Goal: Information Seeking & Learning: Learn about a topic

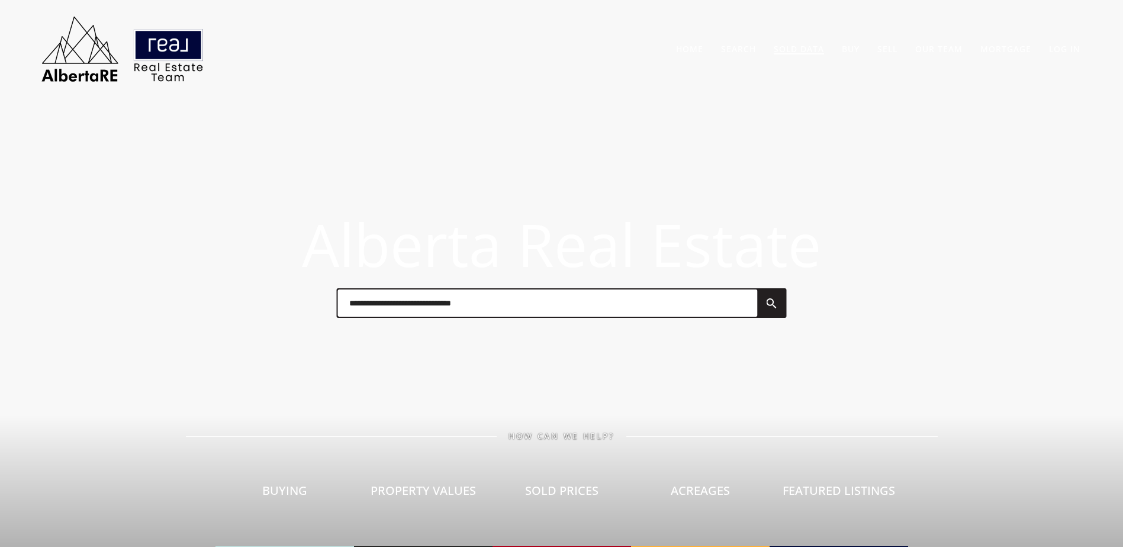
click at [811, 49] on link "Sold Data" at bounding box center [799, 48] width 50 height 11
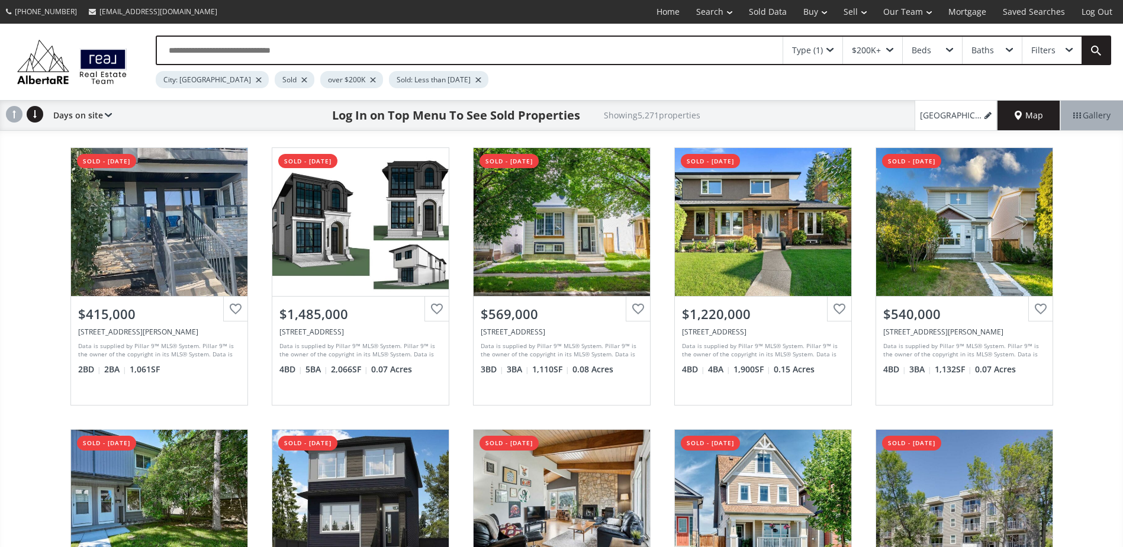
click at [301, 78] on div at bounding box center [304, 80] width 6 height 5
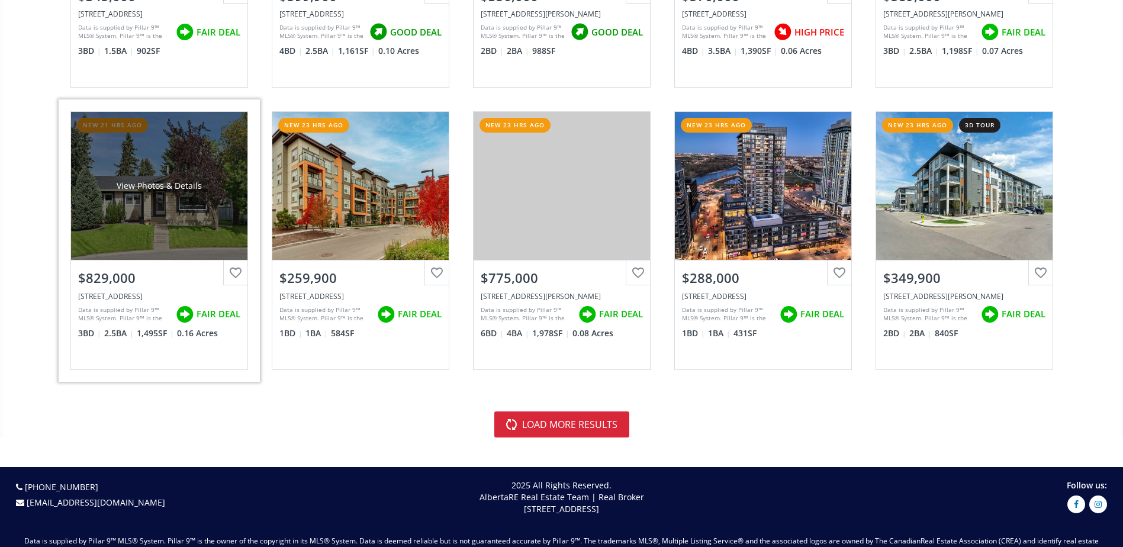
scroll to position [2605, 0]
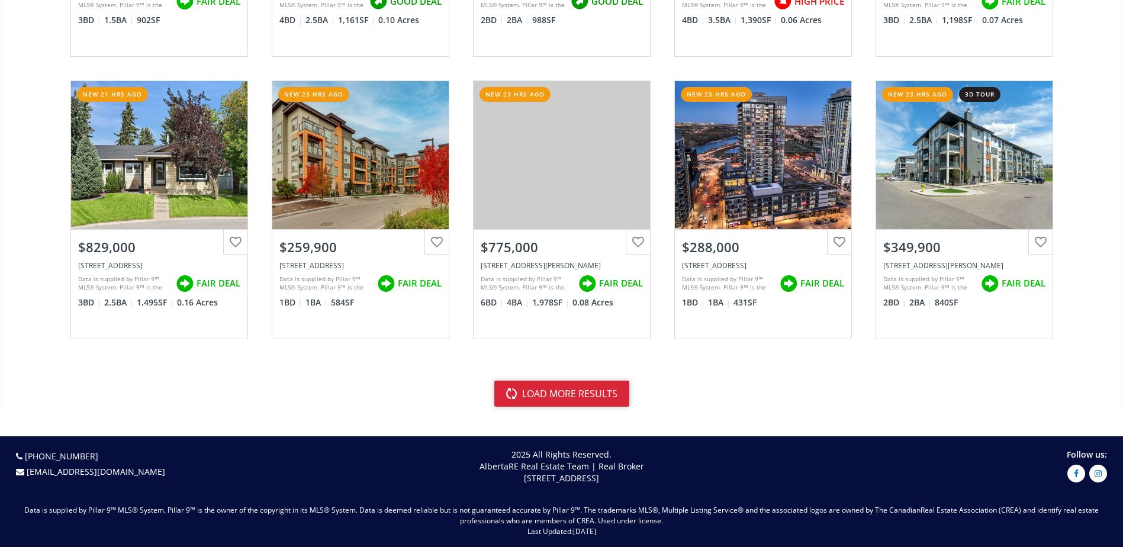
click at [521, 396] on button "load more results" at bounding box center [561, 394] width 135 height 26
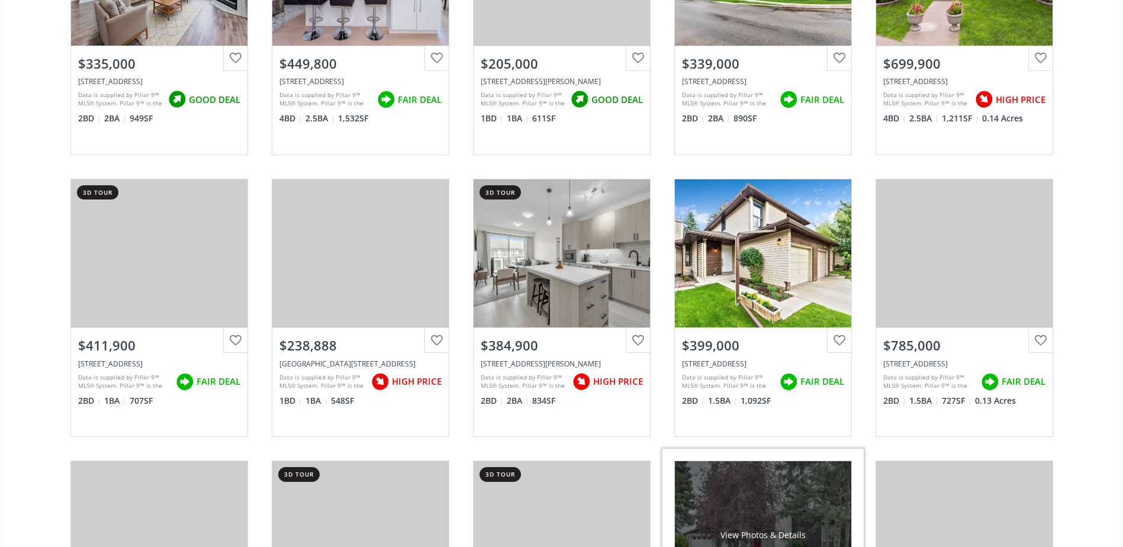
scroll to position [4973, 0]
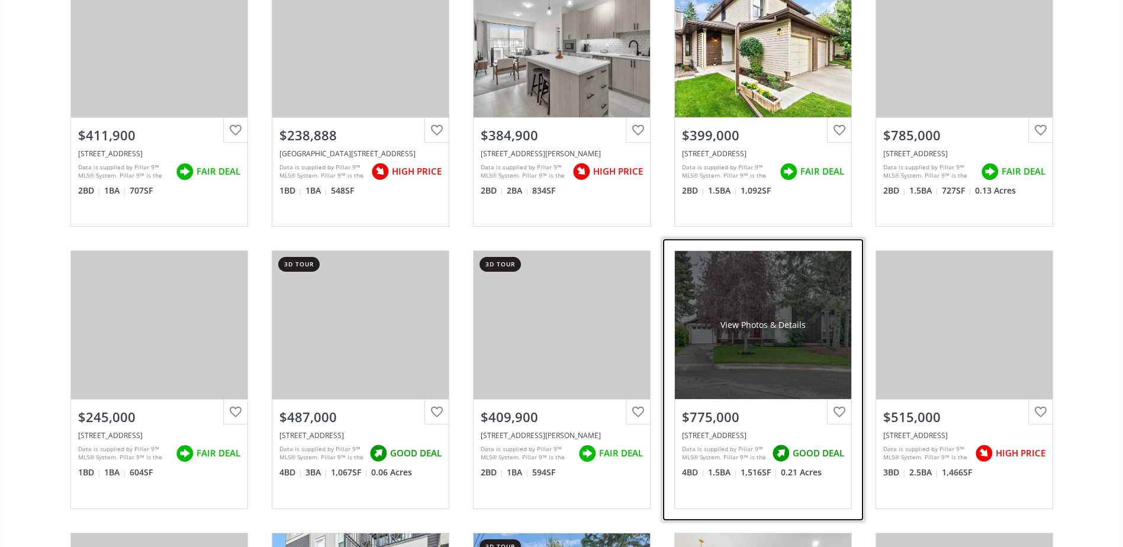
click at [774, 313] on div "View Photos & Details" at bounding box center [763, 325] width 176 height 148
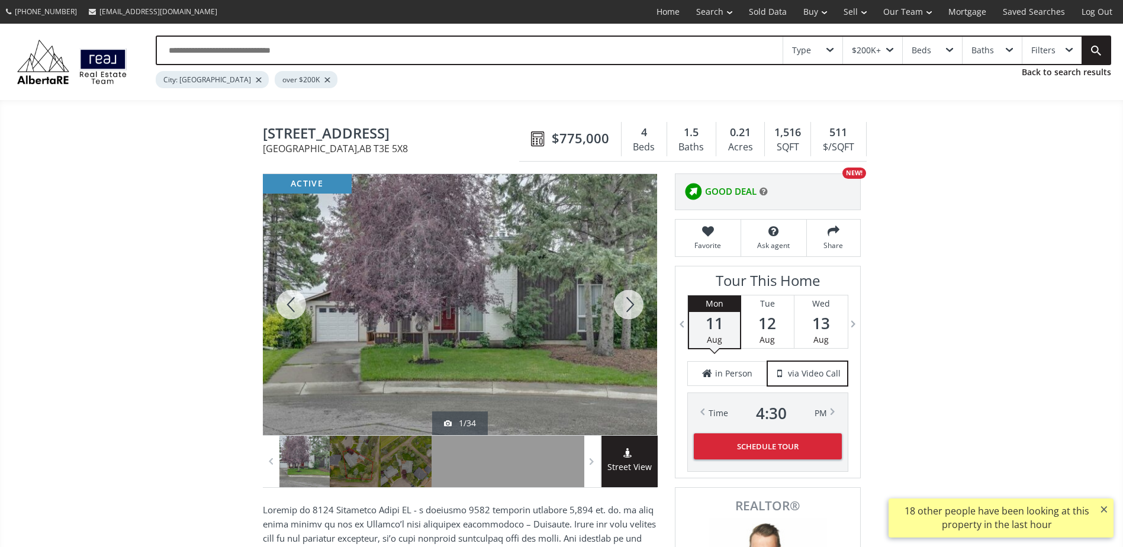
click at [626, 304] on div at bounding box center [628, 304] width 57 height 261
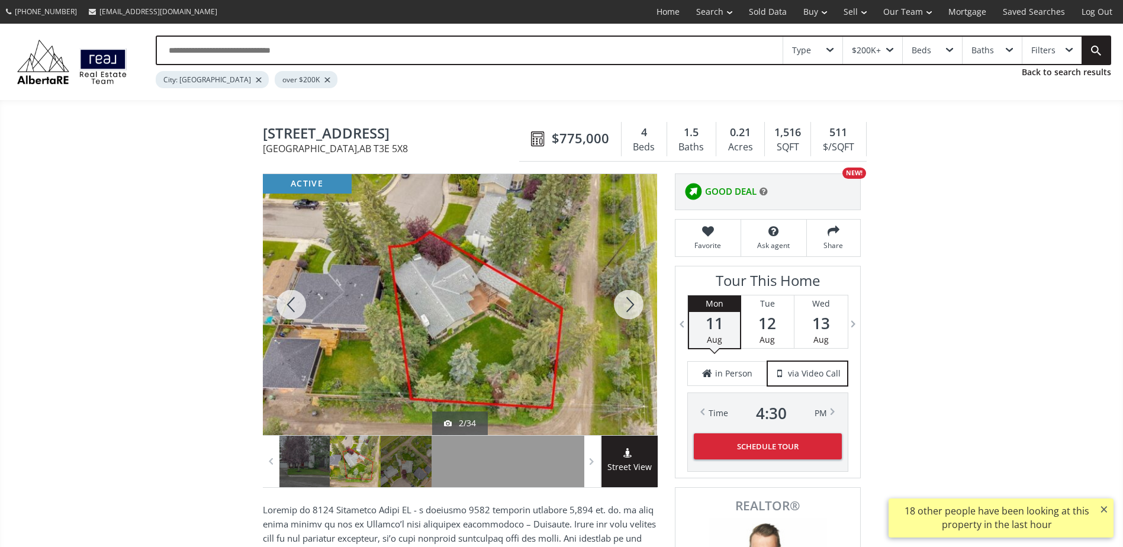
click at [626, 304] on div at bounding box center [628, 304] width 57 height 261
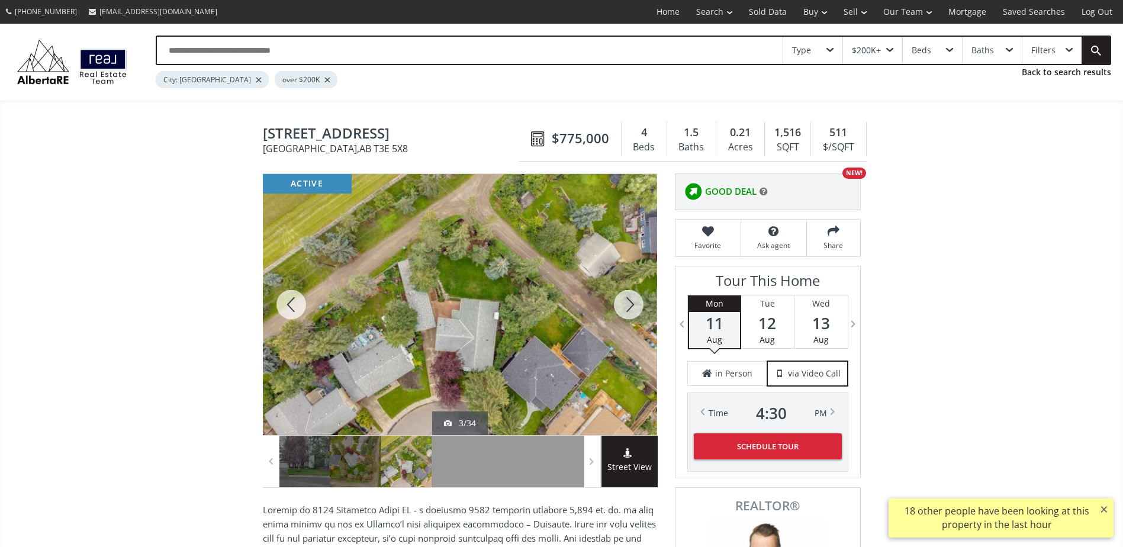
click at [275, 302] on div at bounding box center [291, 304] width 57 height 261
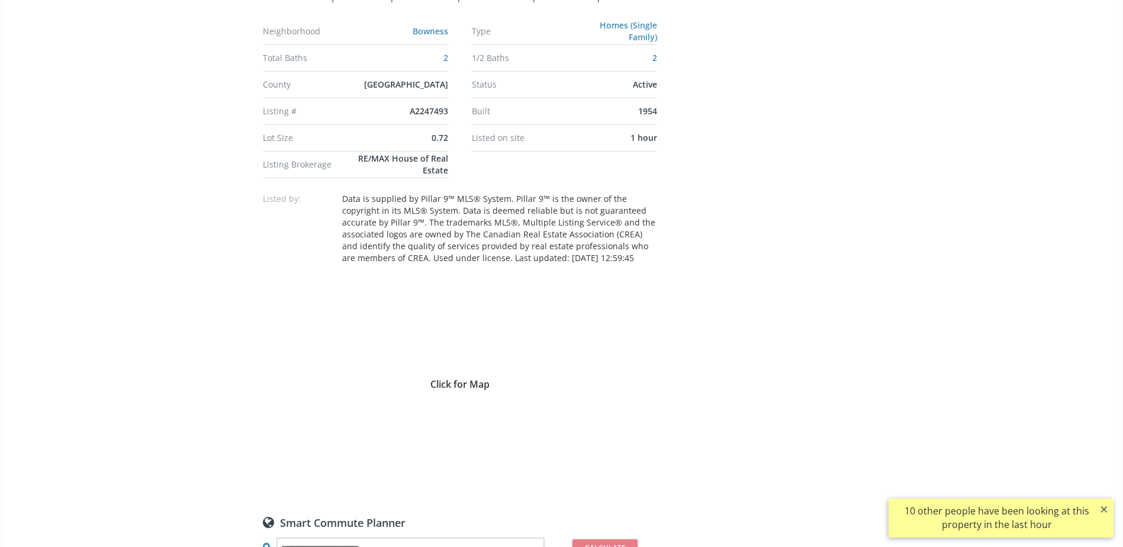
scroll to position [947, 0]
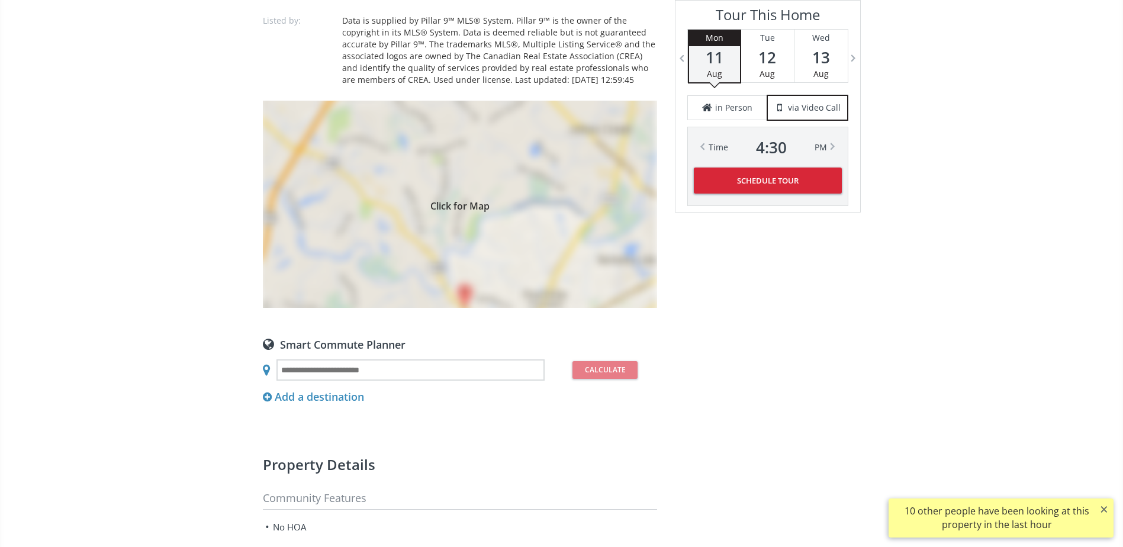
click at [533, 238] on div "Click for Map" at bounding box center [460, 204] width 394 height 207
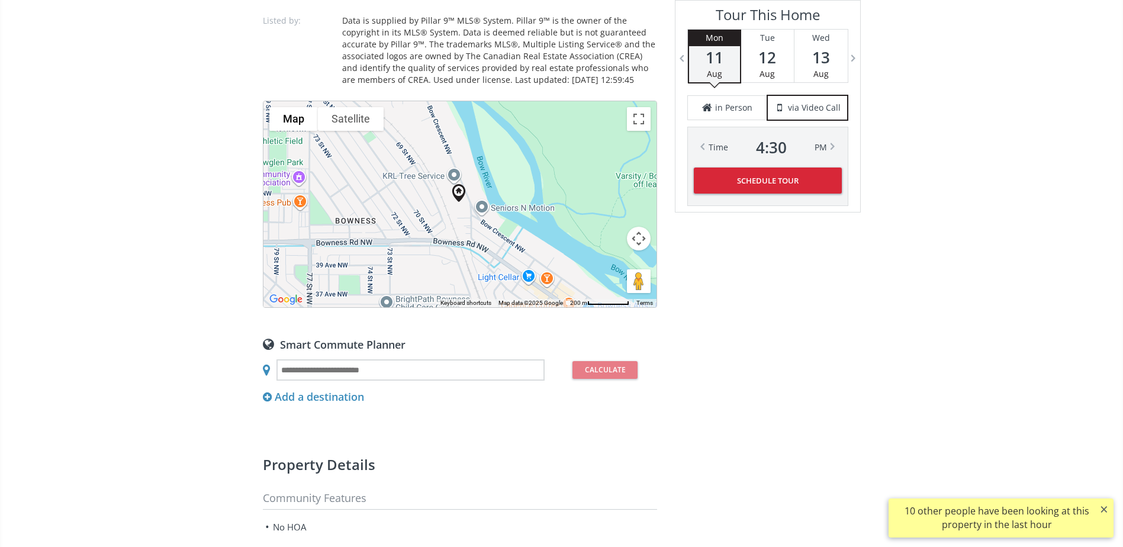
click at [353, 123] on button "Satellite" at bounding box center [351, 119] width 66 height 24
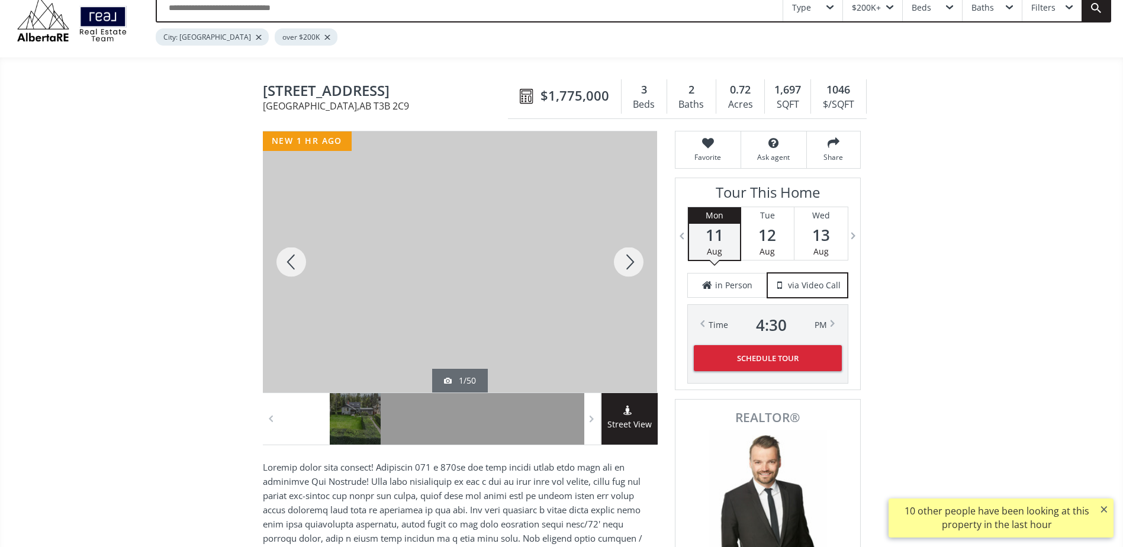
scroll to position [59, 0]
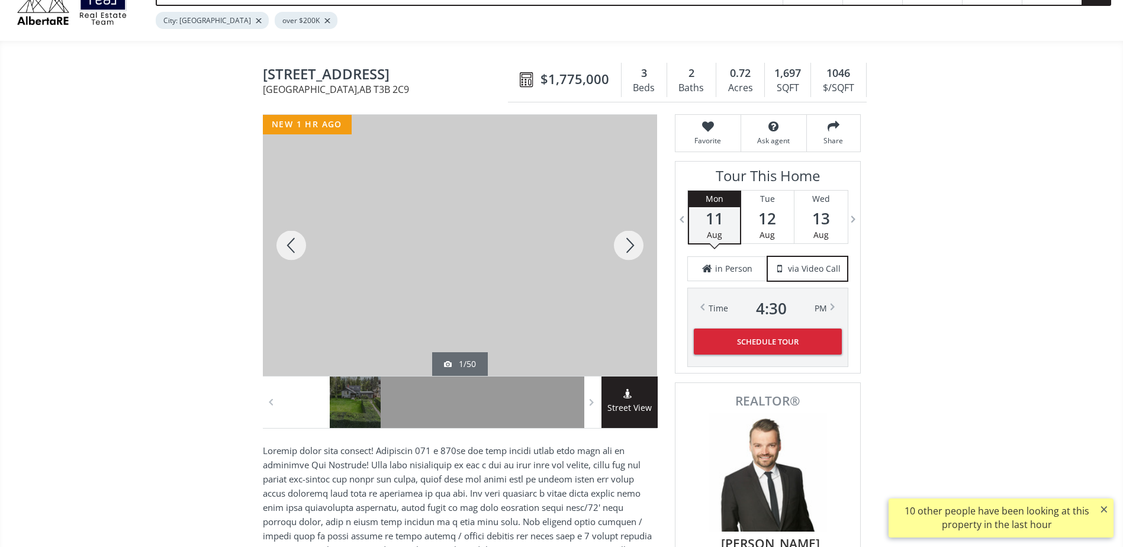
click at [628, 236] on div at bounding box center [628, 245] width 57 height 261
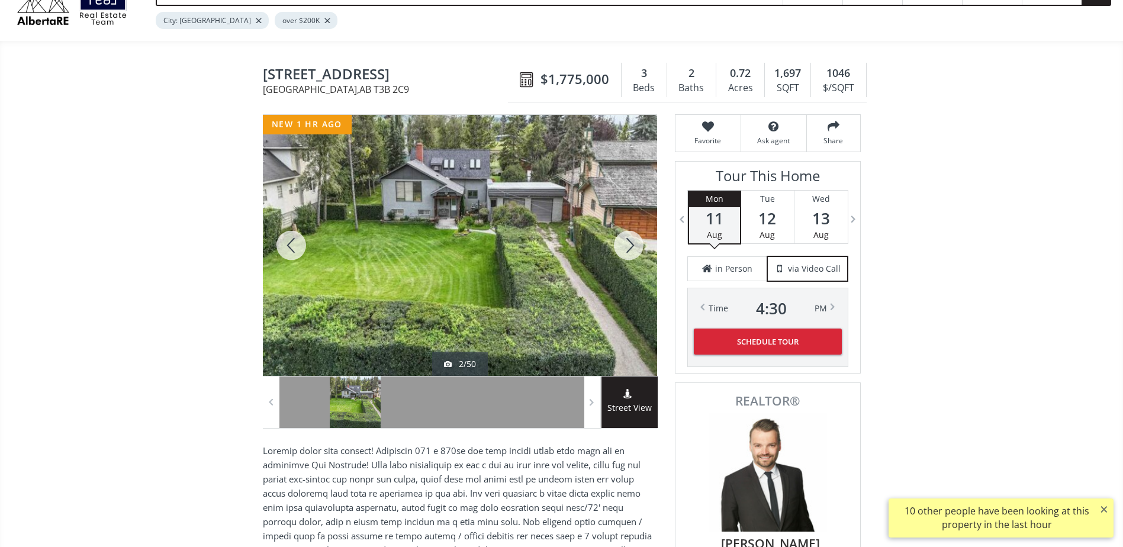
click at [628, 236] on div at bounding box center [628, 245] width 57 height 261
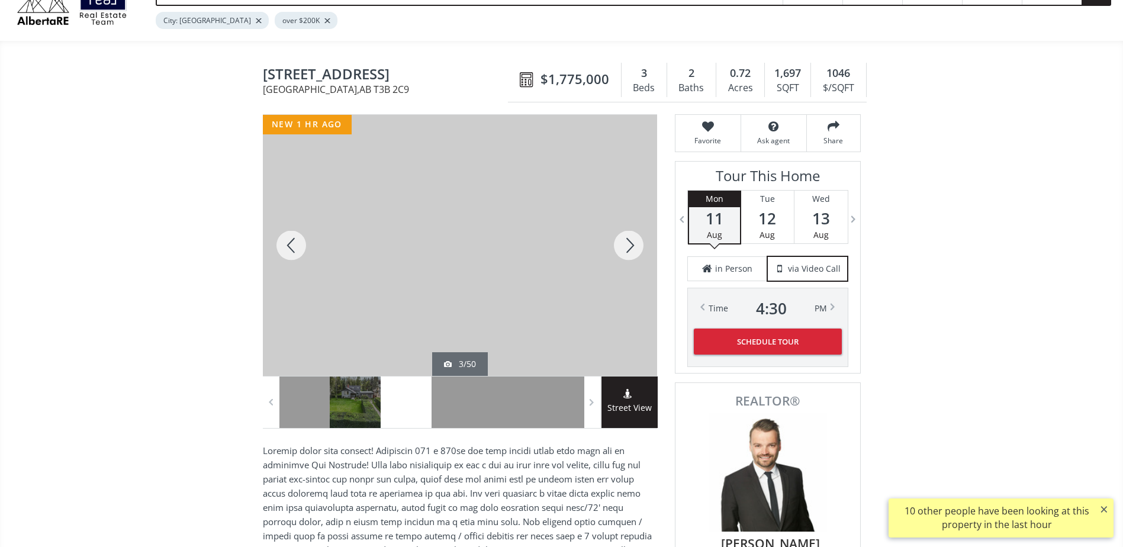
click at [628, 236] on div at bounding box center [628, 245] width 57 height 261
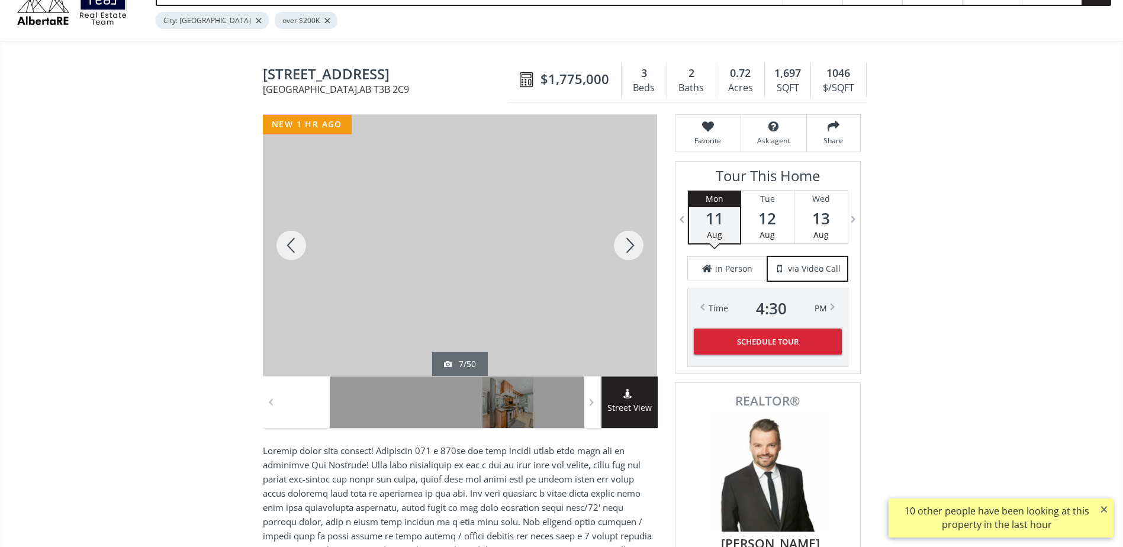
click at [629, 237] on div at bounding box center [628, 245] width 57 height 261
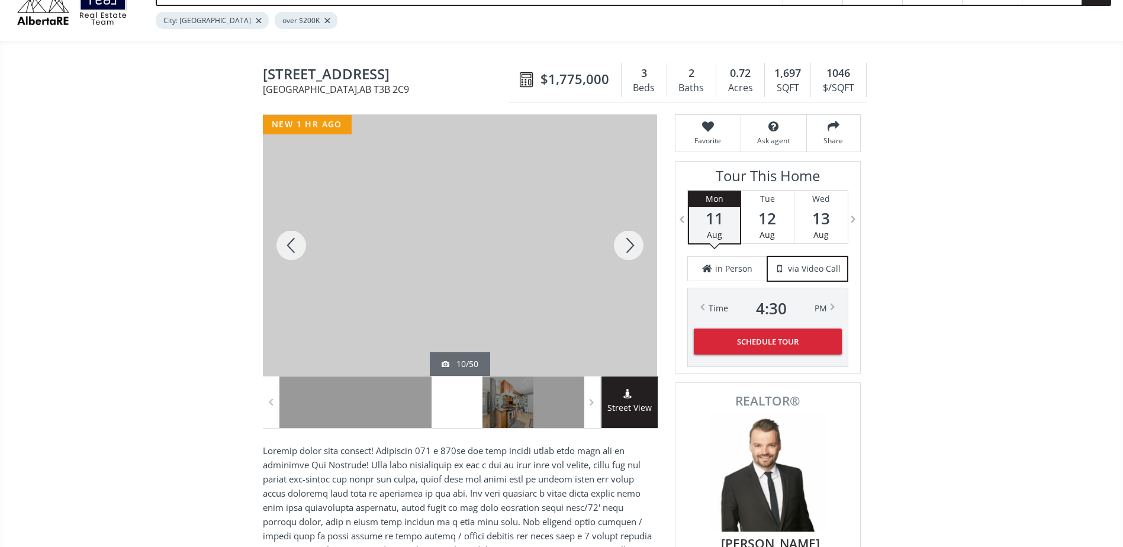
click at [629, 237] on div at bounding box center [628, 245] width 57 height 261
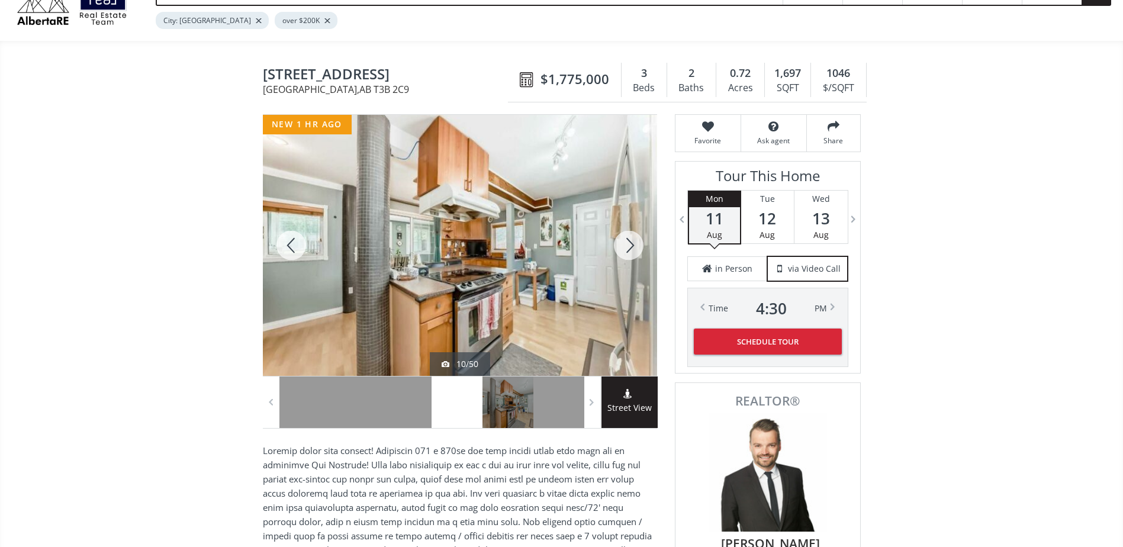
click at [629, 237] on div at bounding box center [628, 245] width 57 height 261
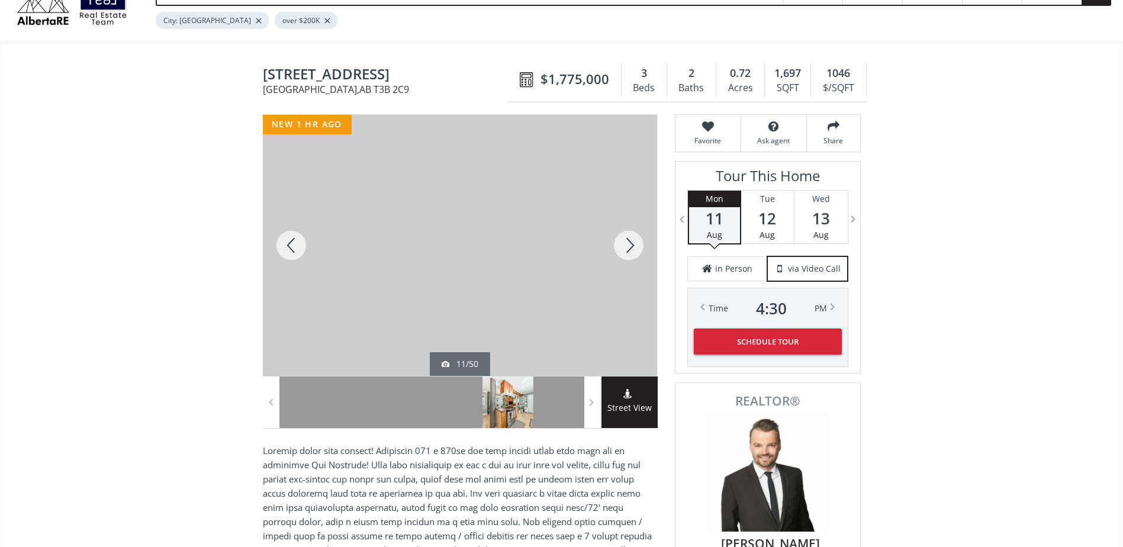
click at [629, 237] on div at bounding box center [628, 245] width 57 height 261
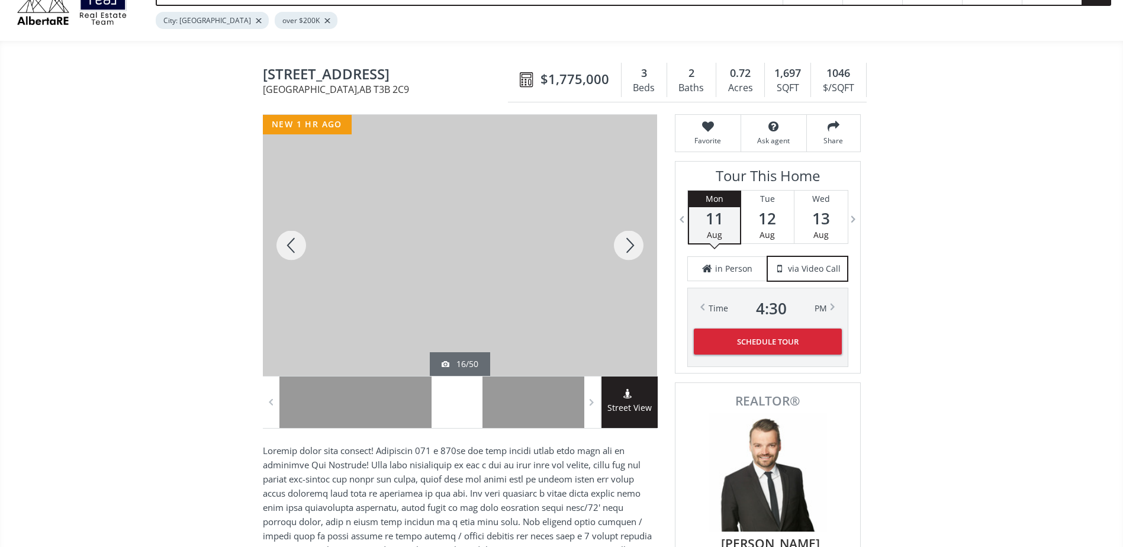
click at [629, 237] on div at bounding box center [628, 245] width 57 height 261
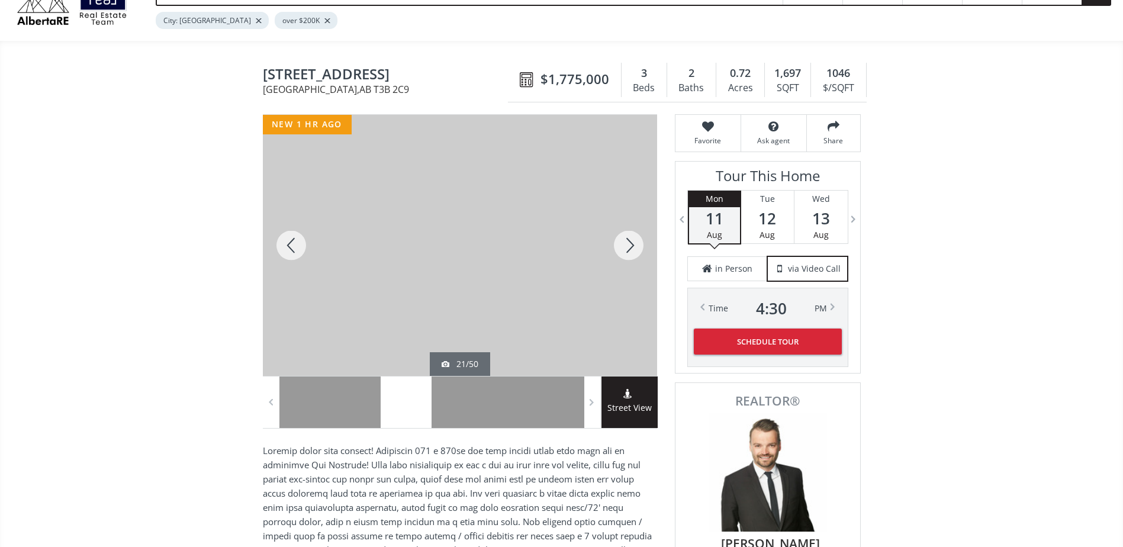
click at [629, 237] on div at bounding box center [628, 245] width 57 height 261
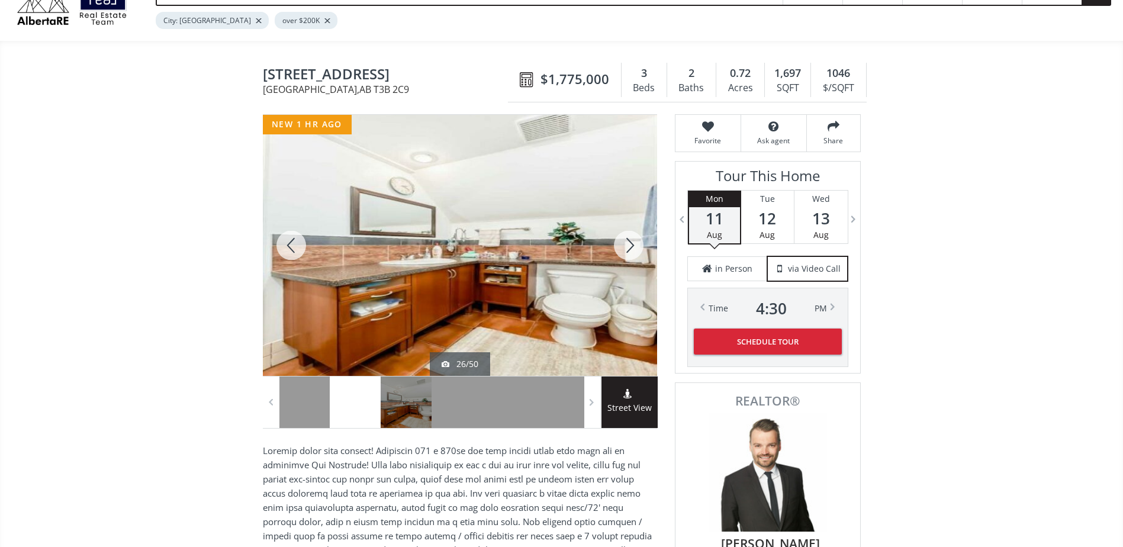
click at [629, 237] on div at bounding box center [628, 245] width 57 height 261
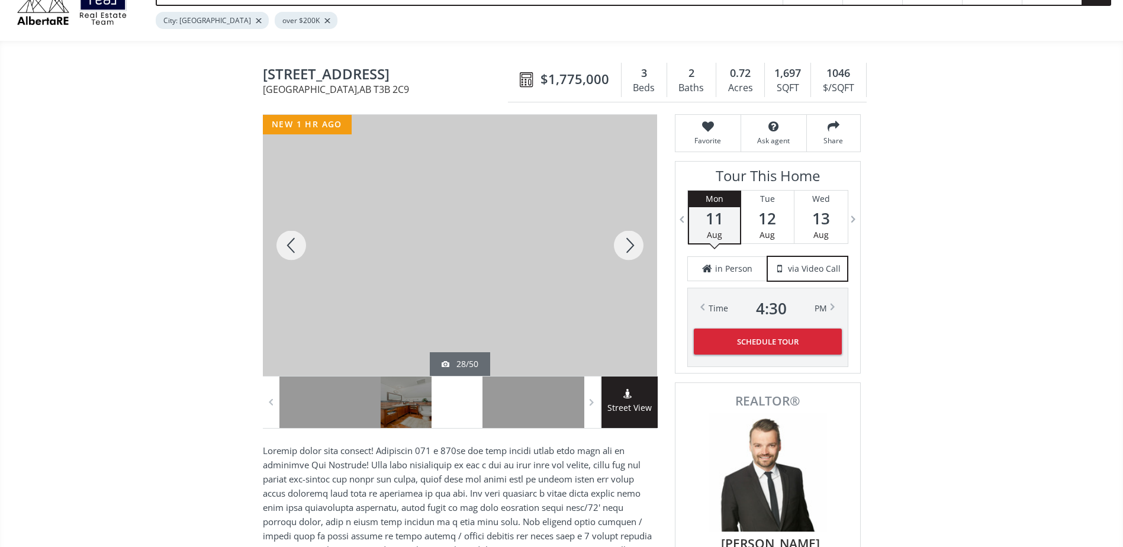
click at [629, 237] on div at bounding box center [628, 245] width 57 height 261
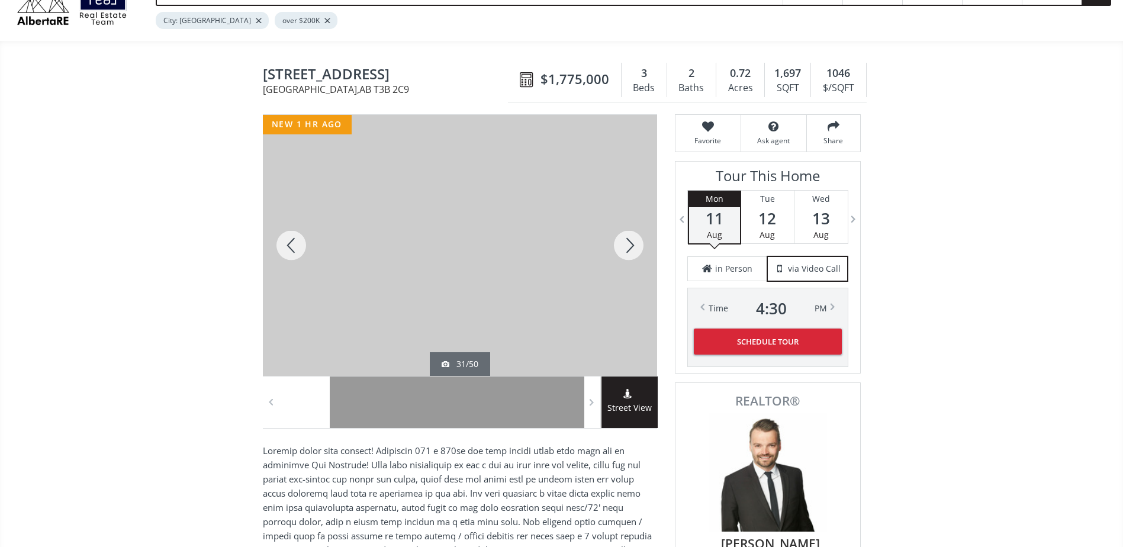
click at [629, 237] on div at bounding box center [628, 245] width 57 height 261
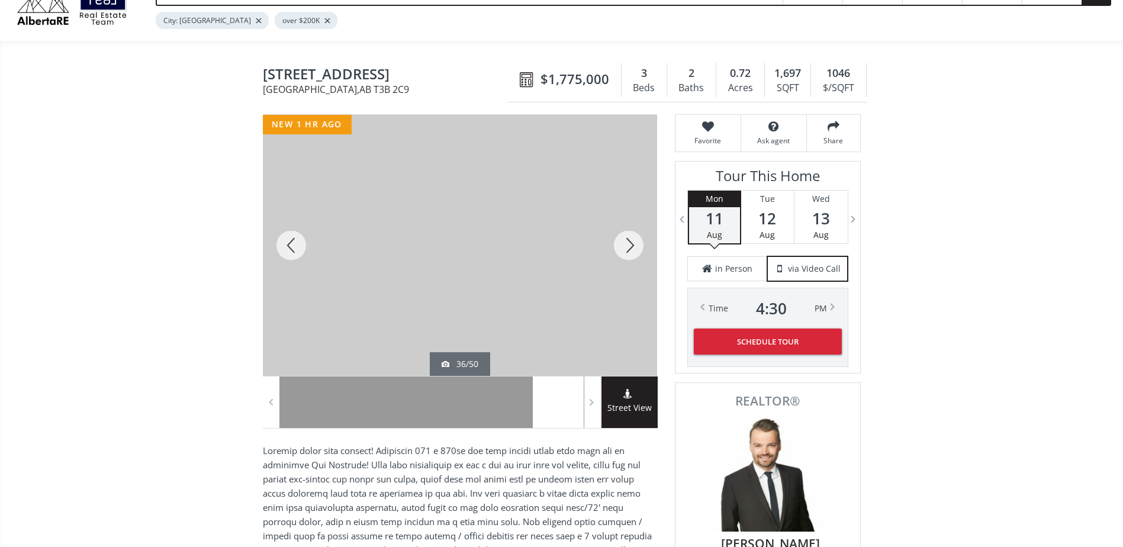
click at [629, 237] on div at bounding box center [628, 245] width 57 height 261
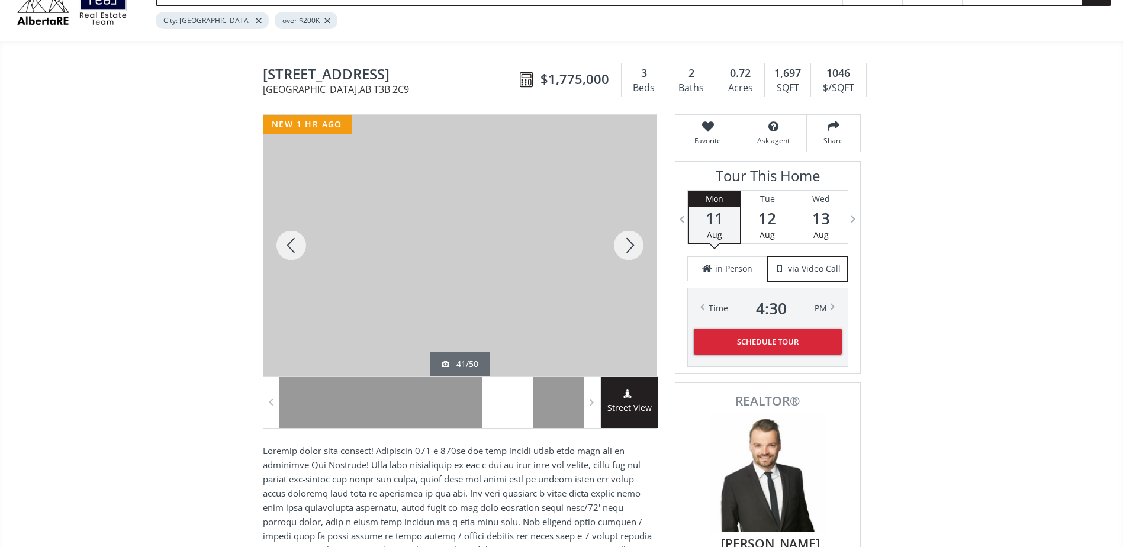
click at [629, 237] on div at bounding box center [628, 245] width 57 height 261
click at [630, 237] on div at bounding box center [628, 245] width 57 height 261
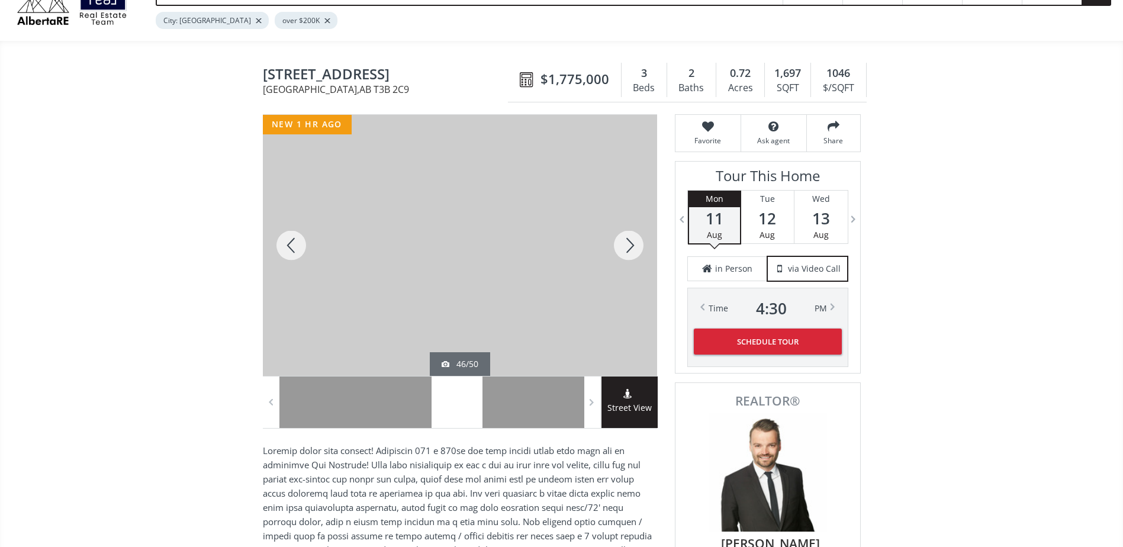
click at [630, 237] on div at bounding box center [628, 245] width 57 height 261
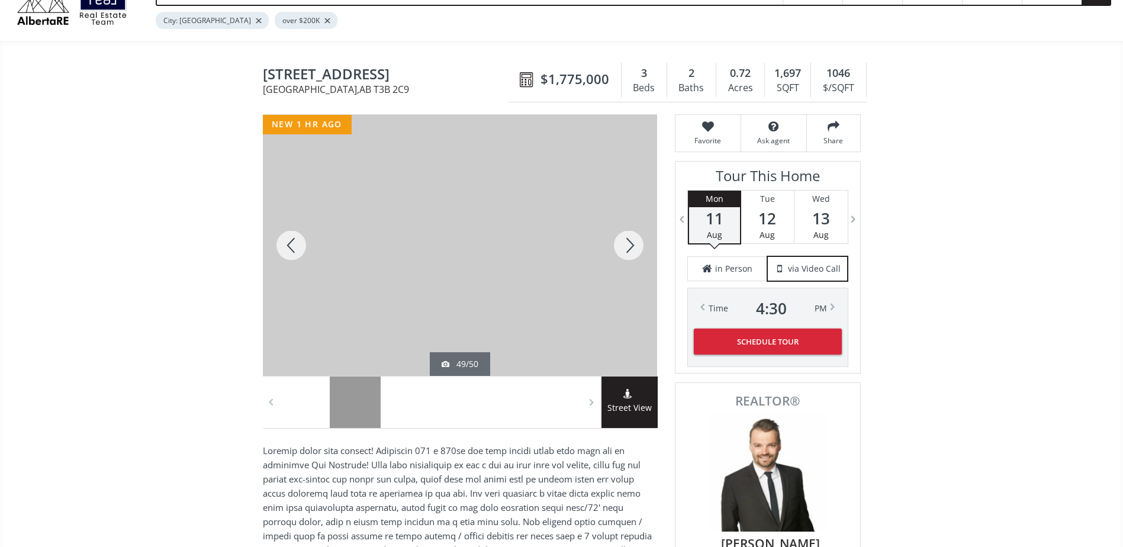
click at [630, 237] on div at bounding box center [628, 245] width 57 height 261
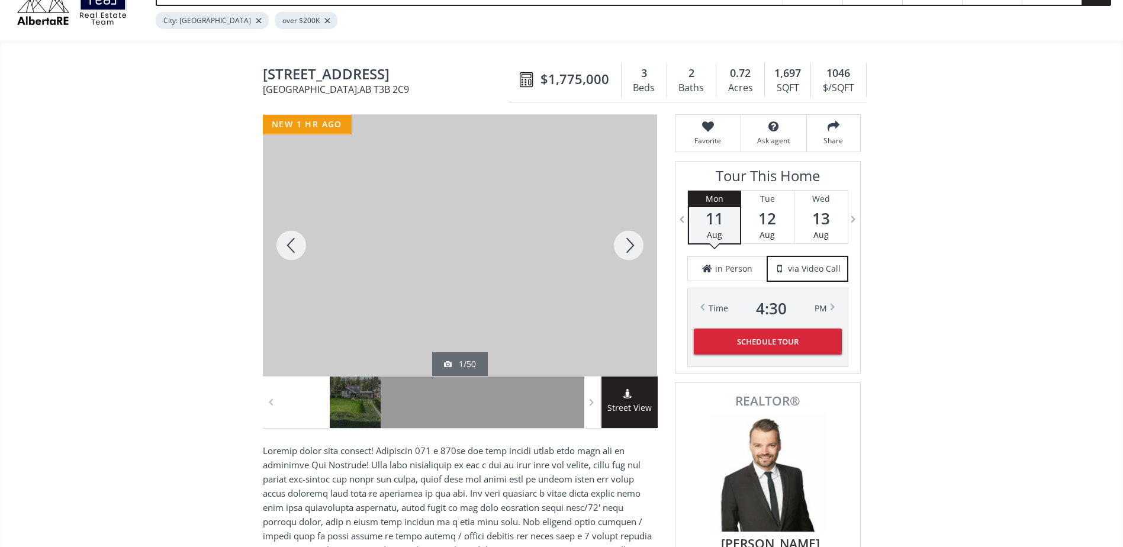
click at [630, 237] on div at bounding box center [628, 245] width 57 height 261
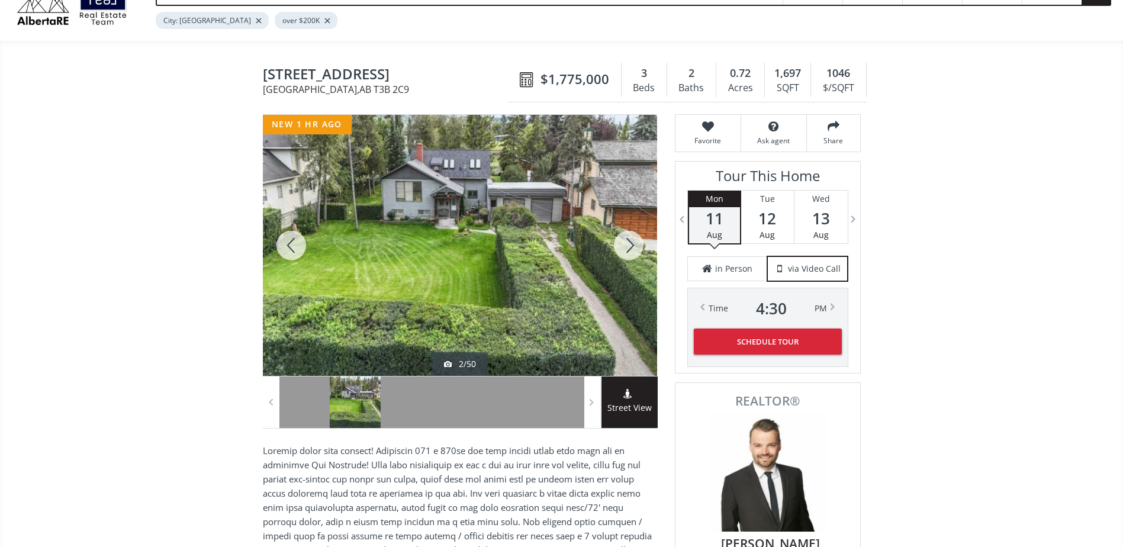
click at [630, 237] on div at bounding box center [628, 245] width 57 height 261
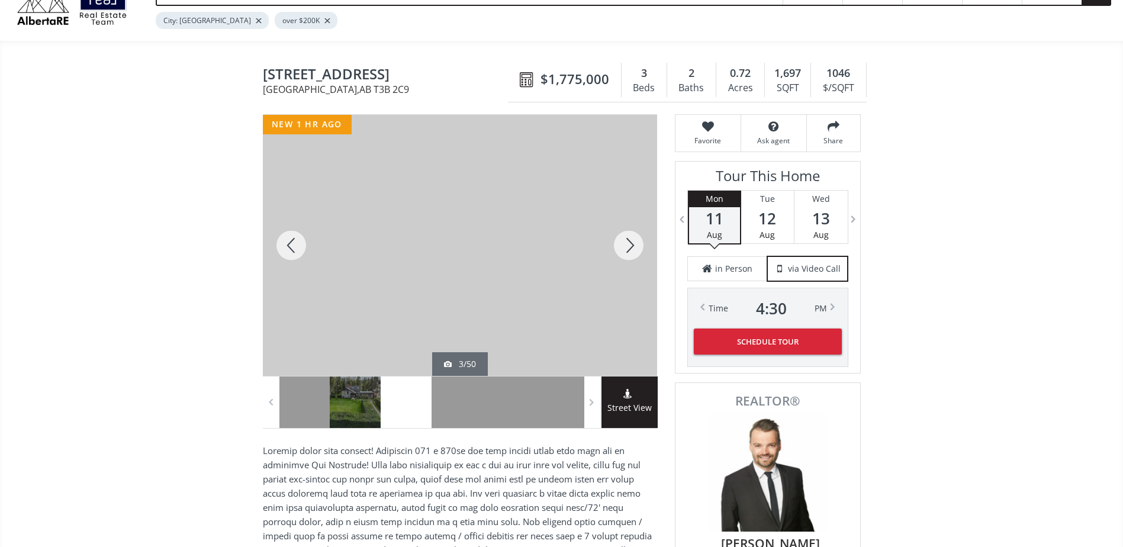
click at [628, 242] on div at bounding box center [628, 245] width 57 height 261
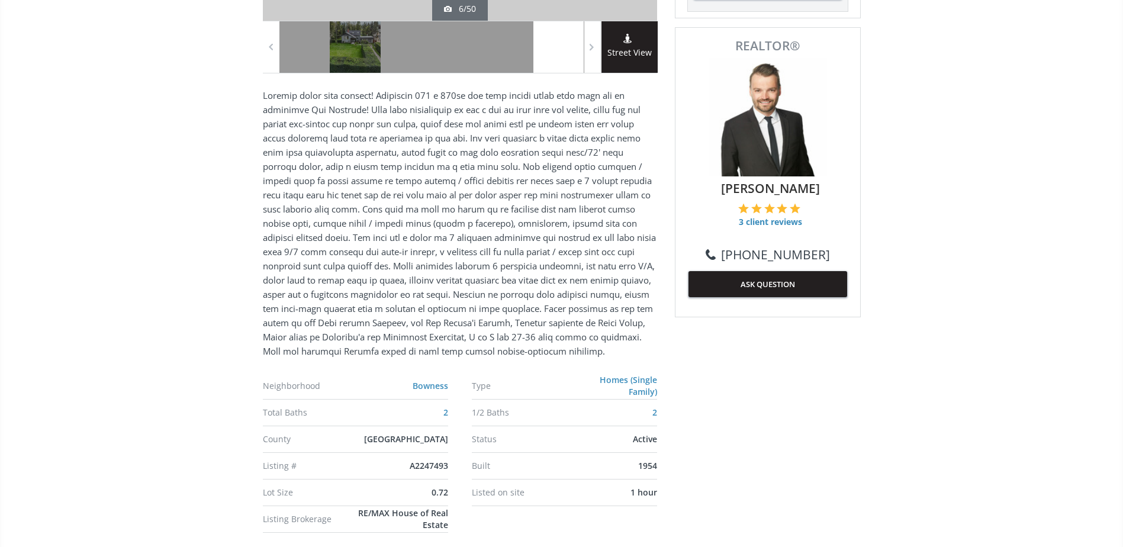
scroll to position [770, 0]
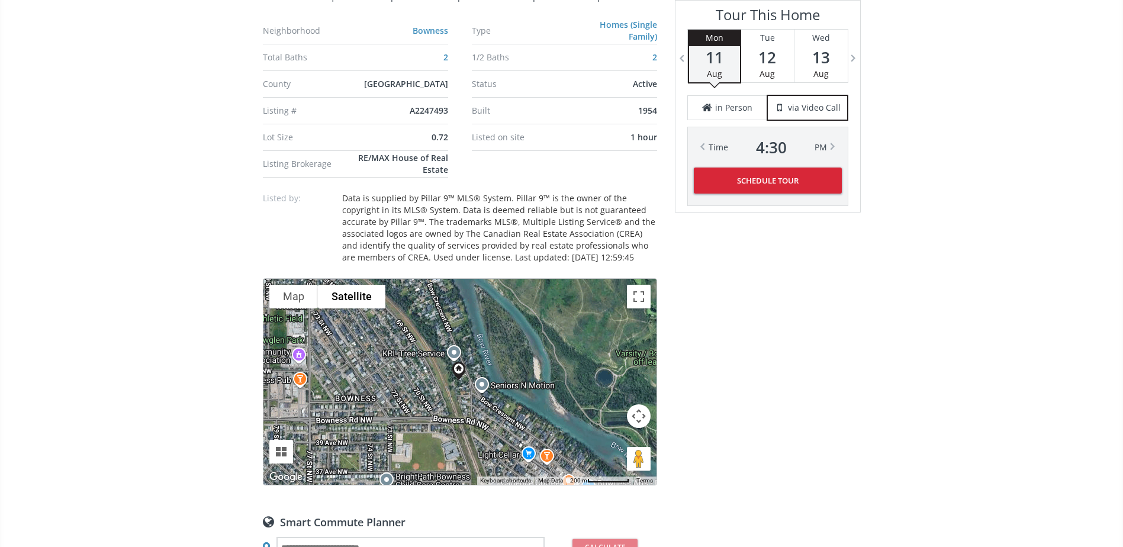
click at [636, 419] on button "Map camera controls" at bounding box center [639, 416] width 24 height 24
click at [617, 388] on button "Zoom in" at bounding box center [609, 387] width 24 height 24
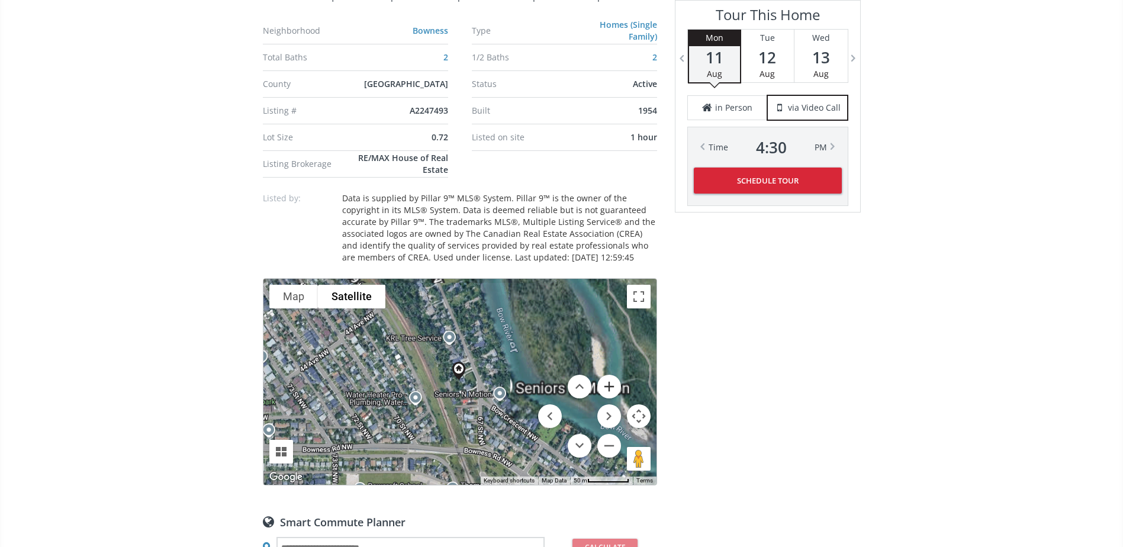
click at [617, 388] on button "Zoom in" at bounding box center [609, 387] width 24 height 24
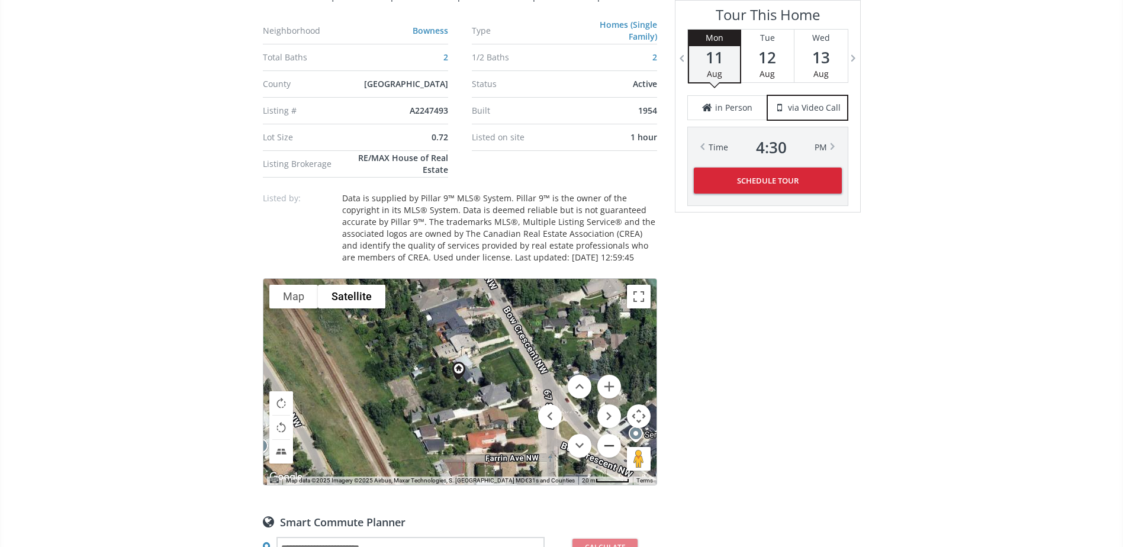
click at [612, 448] on button "Zoom out" at bounding box center [609, 446] width 24 height 24
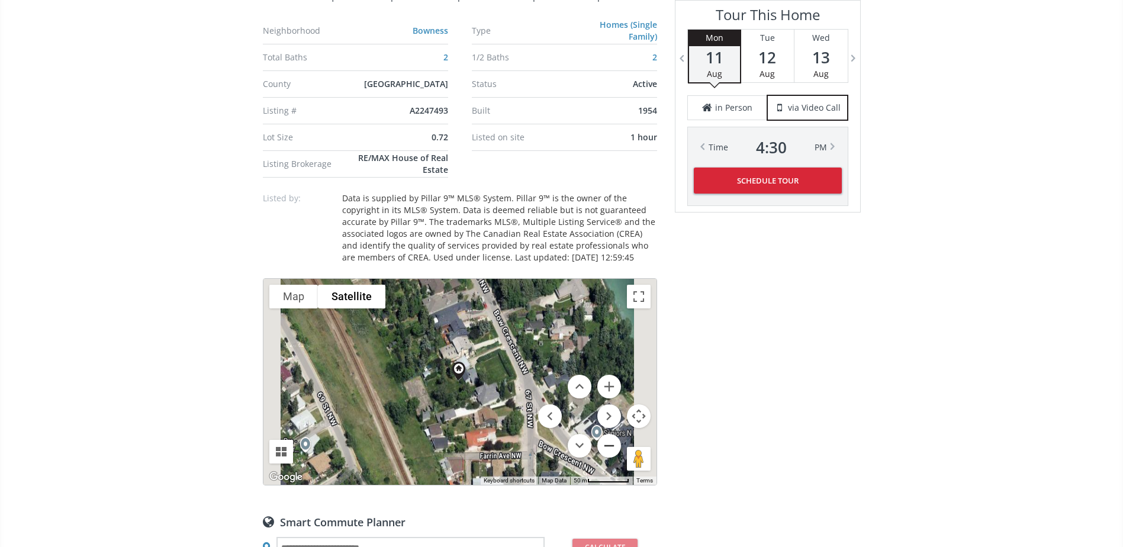
click at [612, 447] on button "Zoom out" at bounding box center [609, 446] width 24 height 24
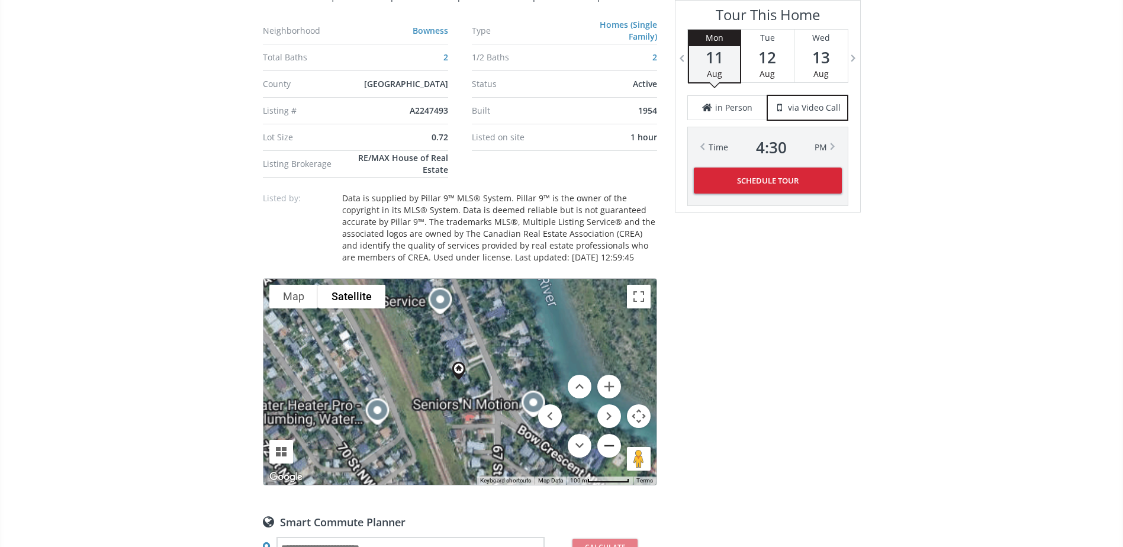
click at [612, 447] on button "Zoom out" at bounding box center [609, 446] width 24 height 24
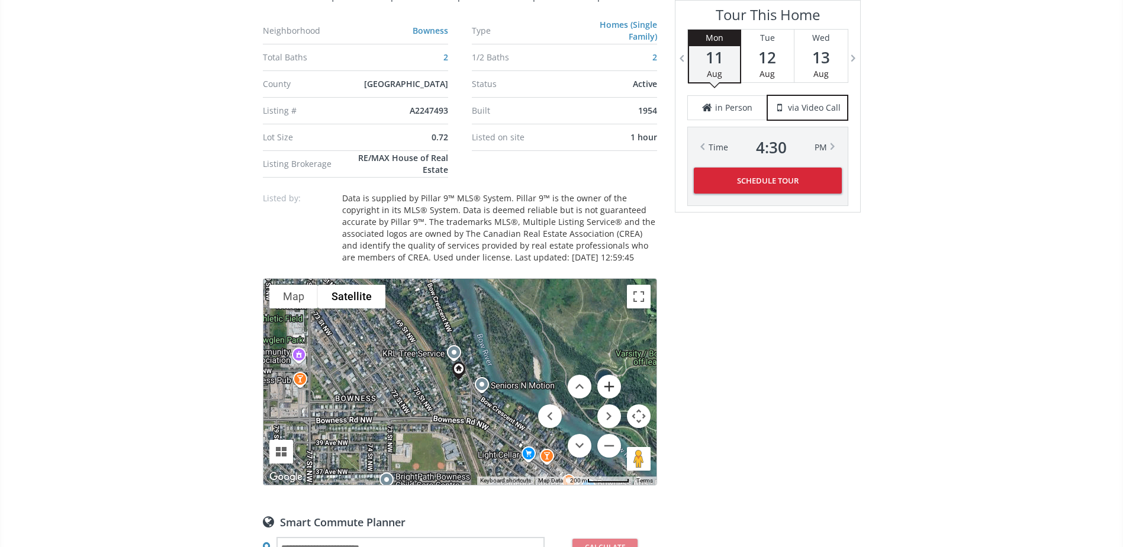
click at [615, 386] on button "Zoom in" at bounding box center [609, 387] width 24 height 24
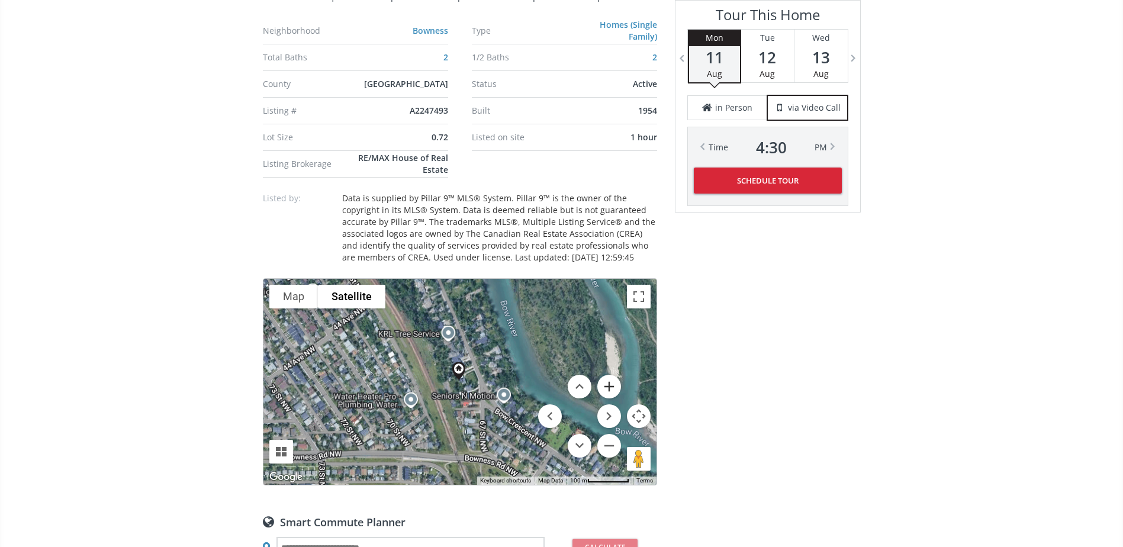
click at [615, 386] on button "Zoom in" at bounding box center [609, 387] width 24 height 24
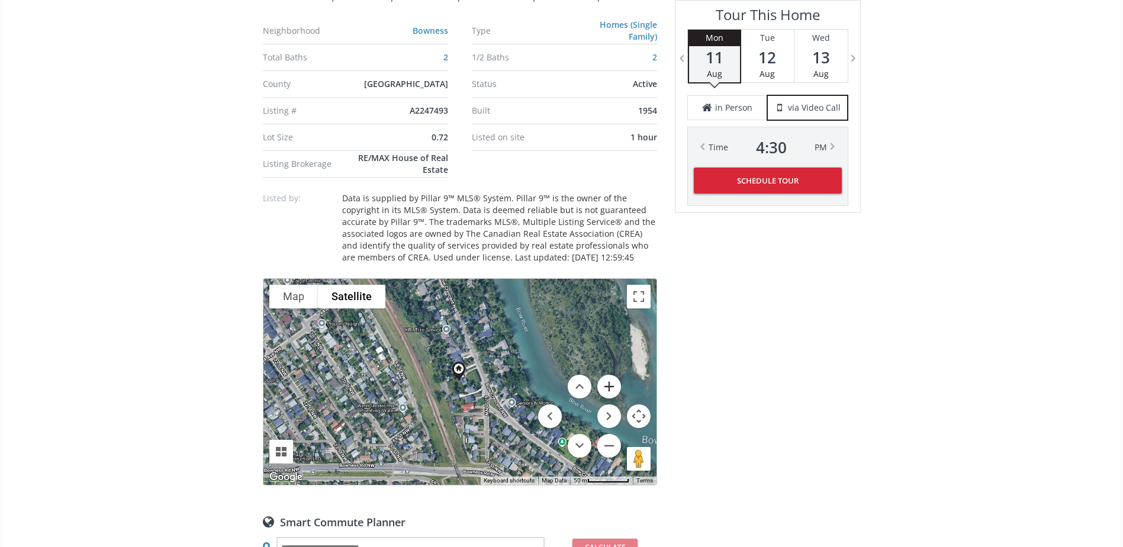
click at [615, 386] on button "Zoom in" at bounding box center [609, 387] width 24 height 24
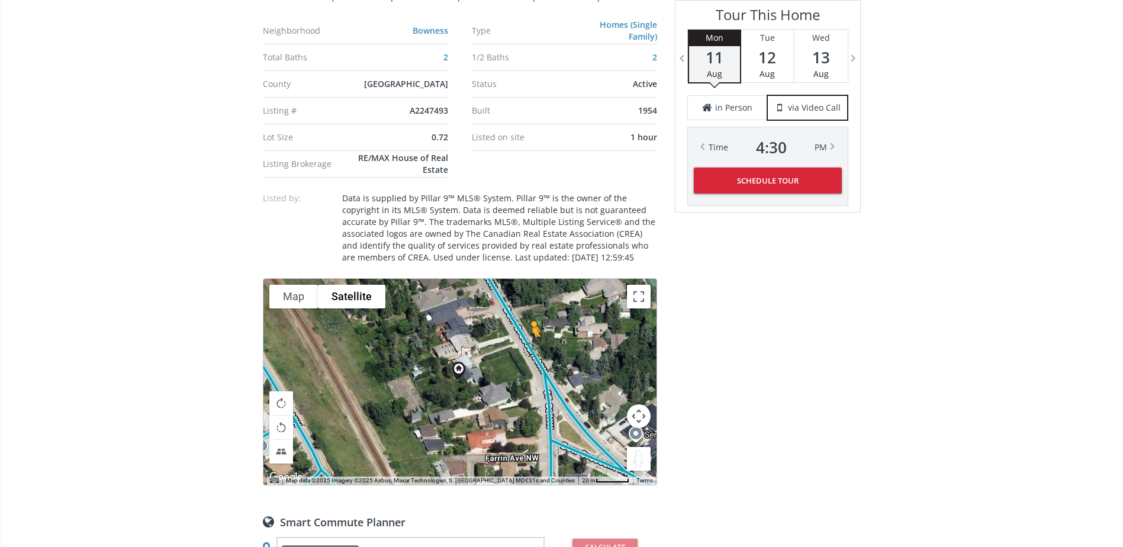
drag, startPoint x: 641, startPoint y: 462, endPoint x: 529, endPoint y: 348, distance: 160.4
click at [529, 348] on div "To navigate, press the arrow keys. To activate drag with keyboard, press Alt + …" at bounding box center [459, 382] width 393 height 206
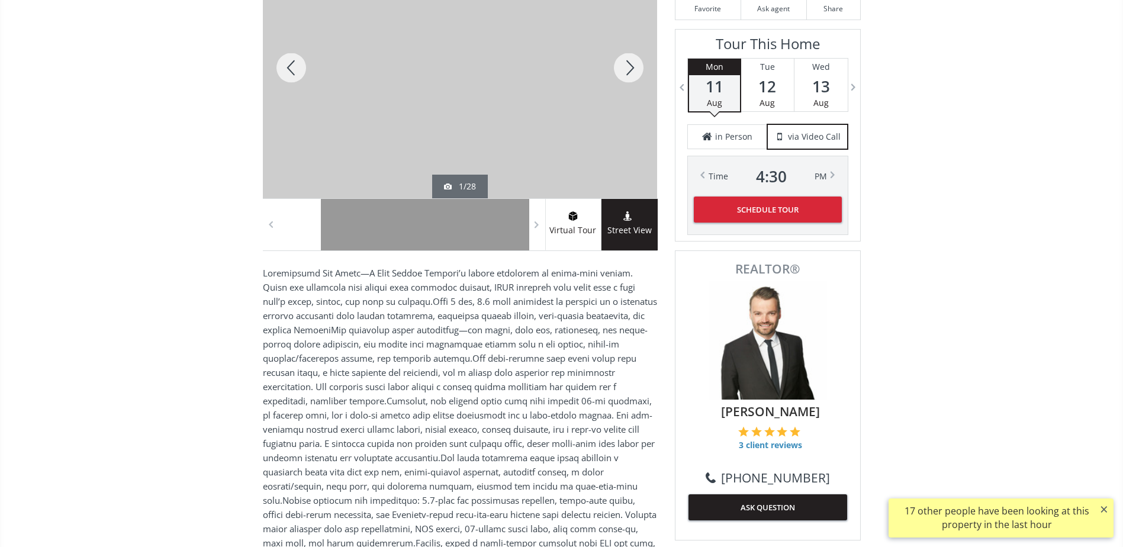
click at [628, 85] on div at bounding box center [628, 67] width 57 height 261
click at [629, 83] on div at bounding box center [628, 67] width 57 height 261
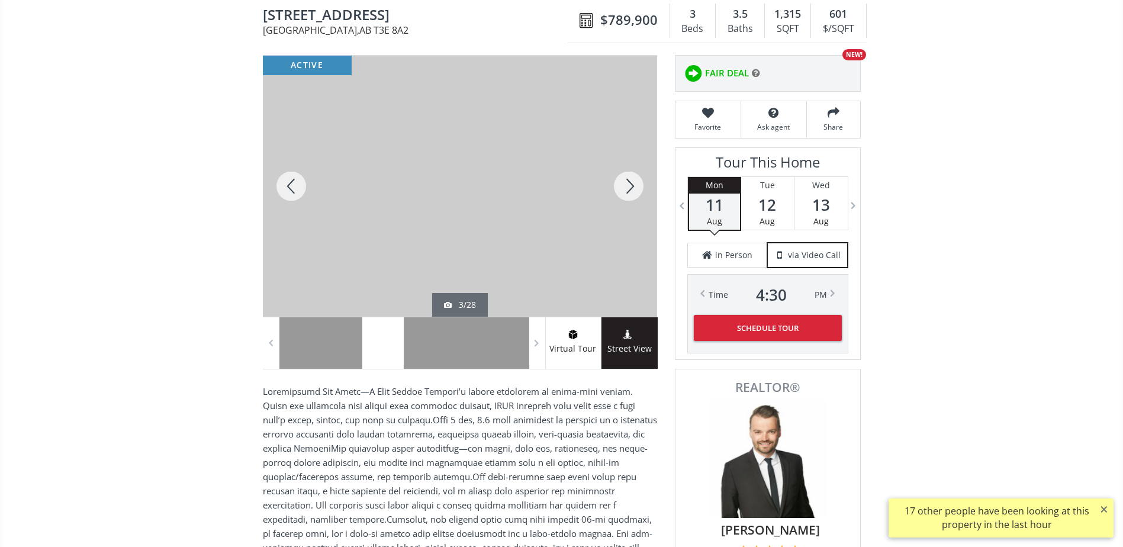
scroll to position [59, 0]
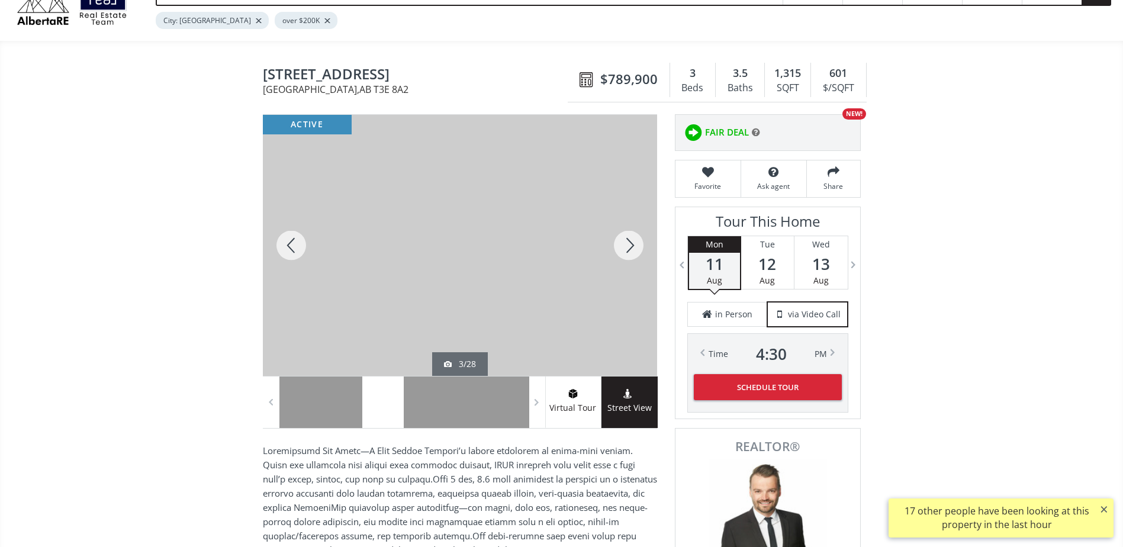
click at [623, 240] on div at bounding box center [628, 245] width 57 height 261
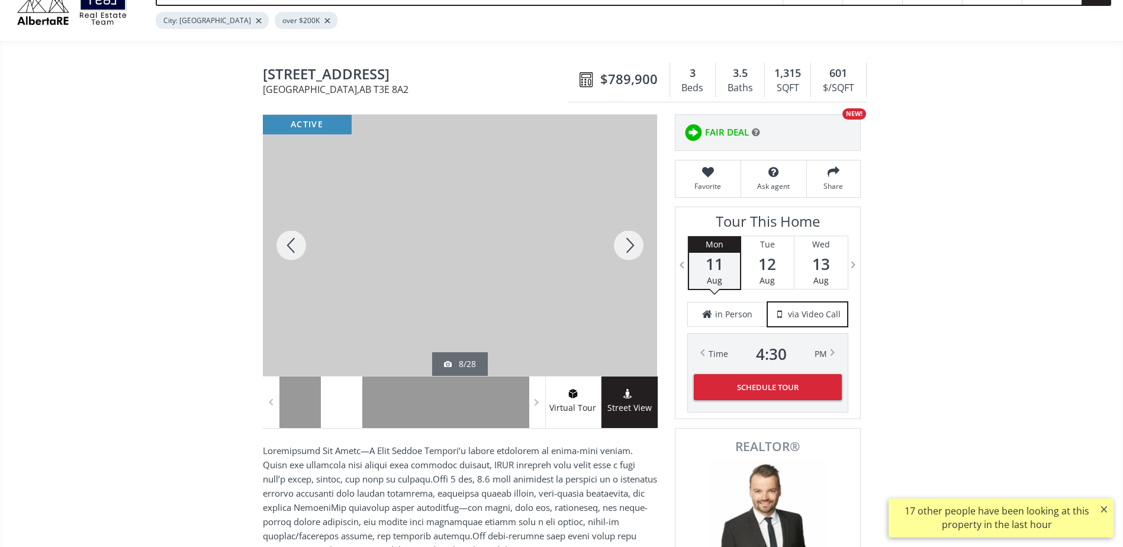
click at [623, 240] on div at bounding box center [628, 245] width 57 height 261
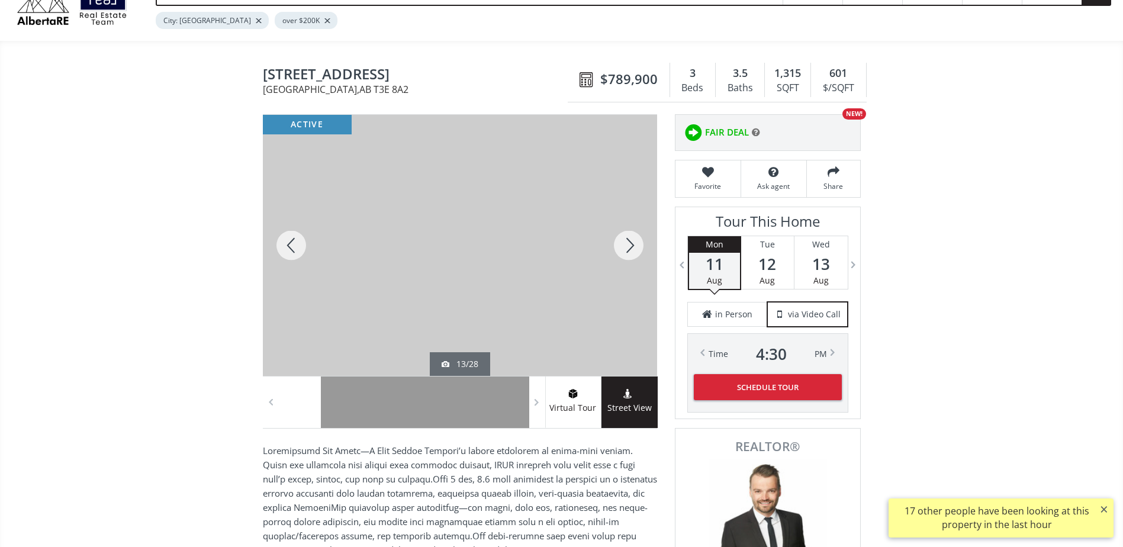
click at [623, 240] on div at bounding box center [628, 245] width 57 height 261
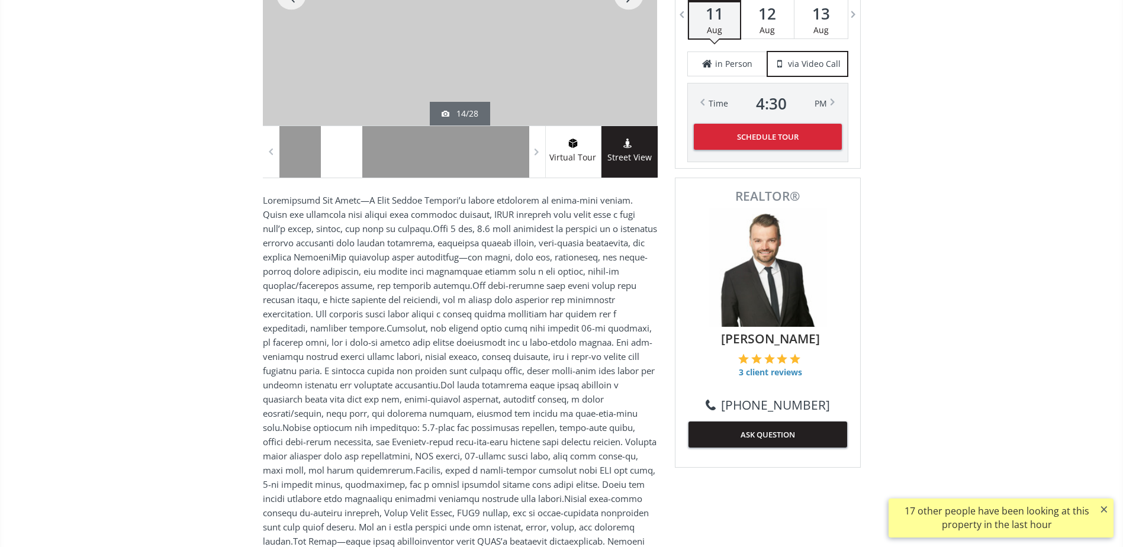
scroll to position [533, 0]
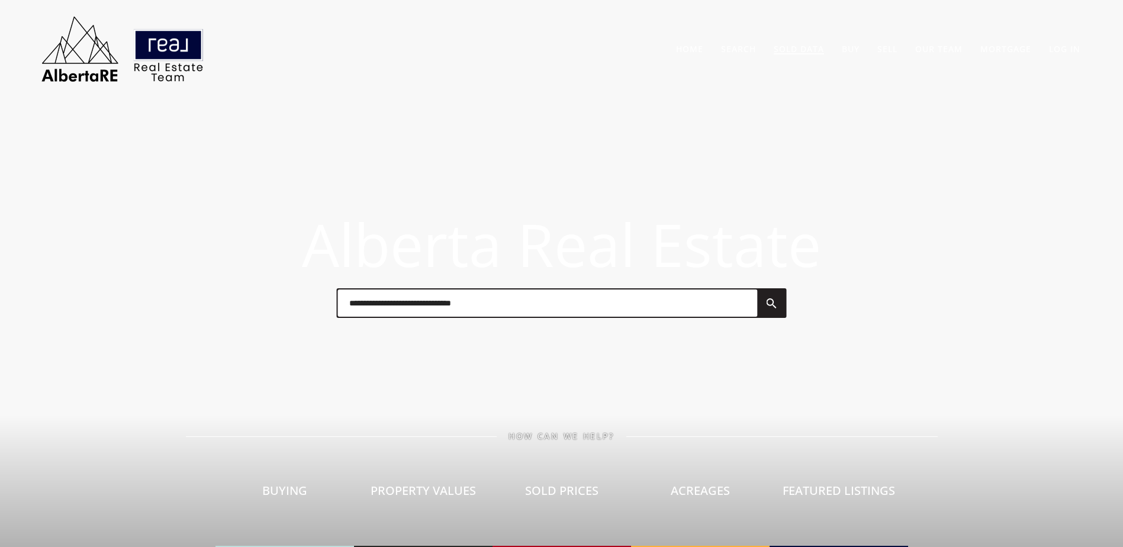
click at [806, 52] on link "Sold Data" at bounding box center [799, 48] width 50 height 11
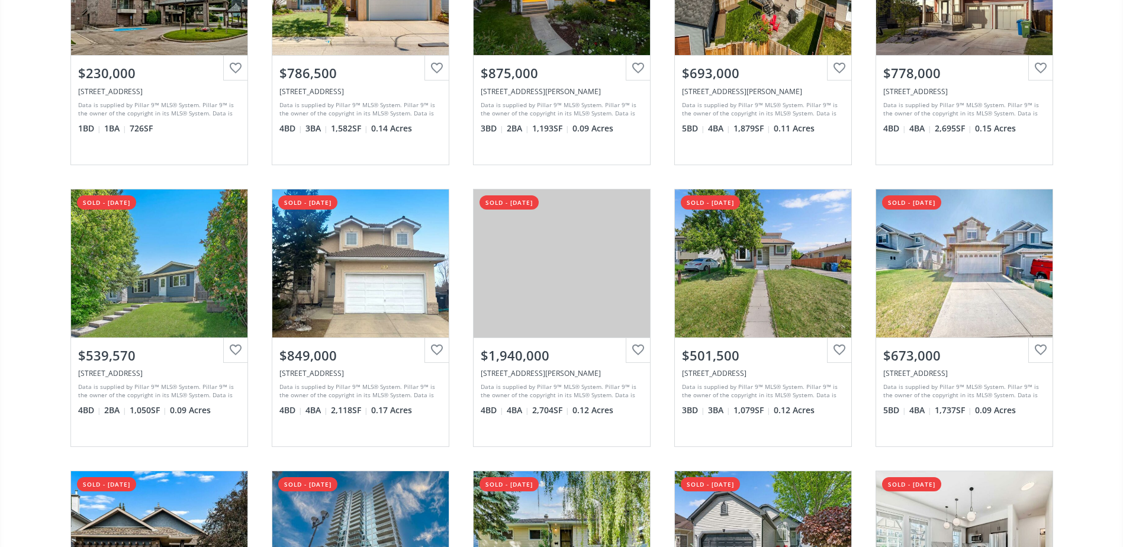
scroll to position [1954, 0]
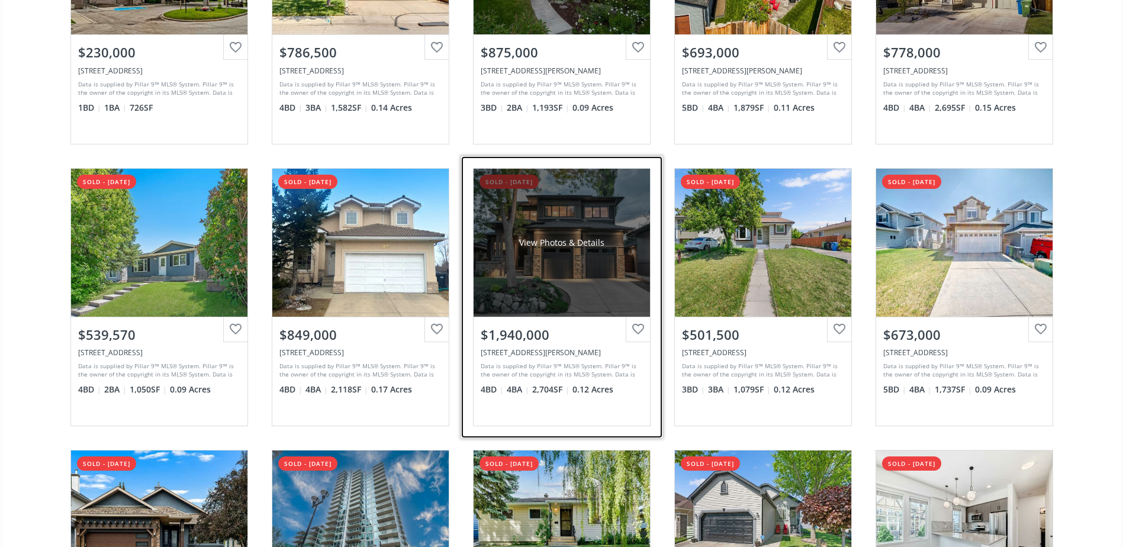
click at [598, 216] on div "View Photos & Details" at bounding box center [562, 243] width 176 height 148
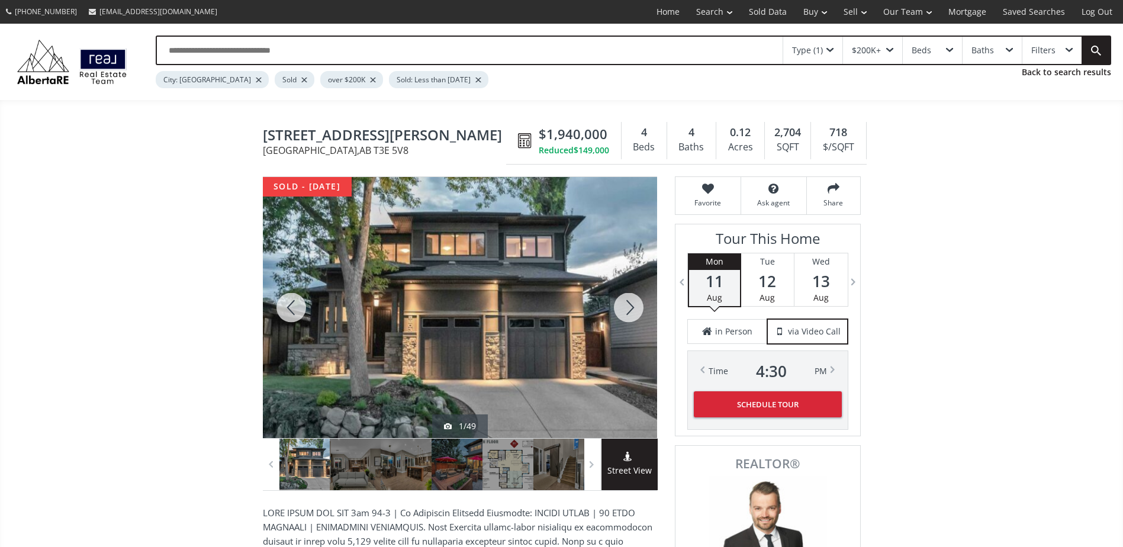
click at [628, 304] on div at bounding box center [628, 307] width 57 height 261
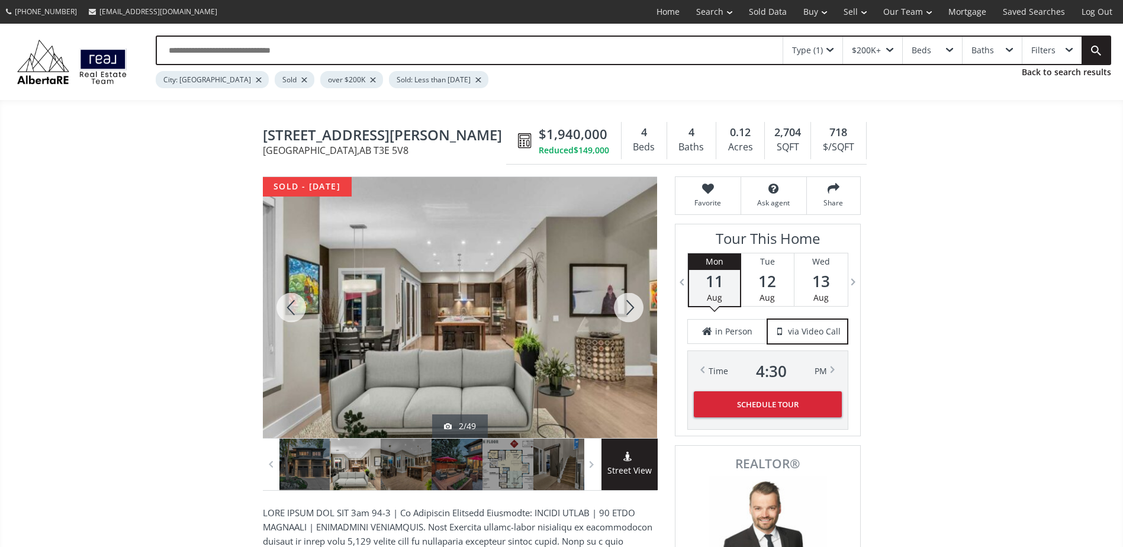
click at [628, 304] on div at bounding box center [628, 307] width 57 height 261
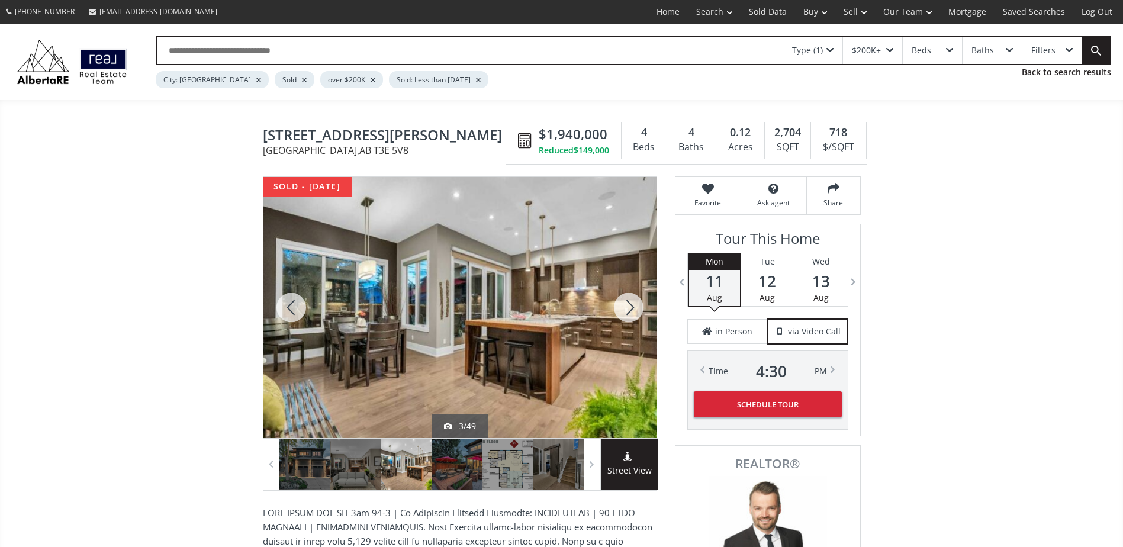
click at [627, 305] on div at bounding box center [628, 307] width 57 height 261
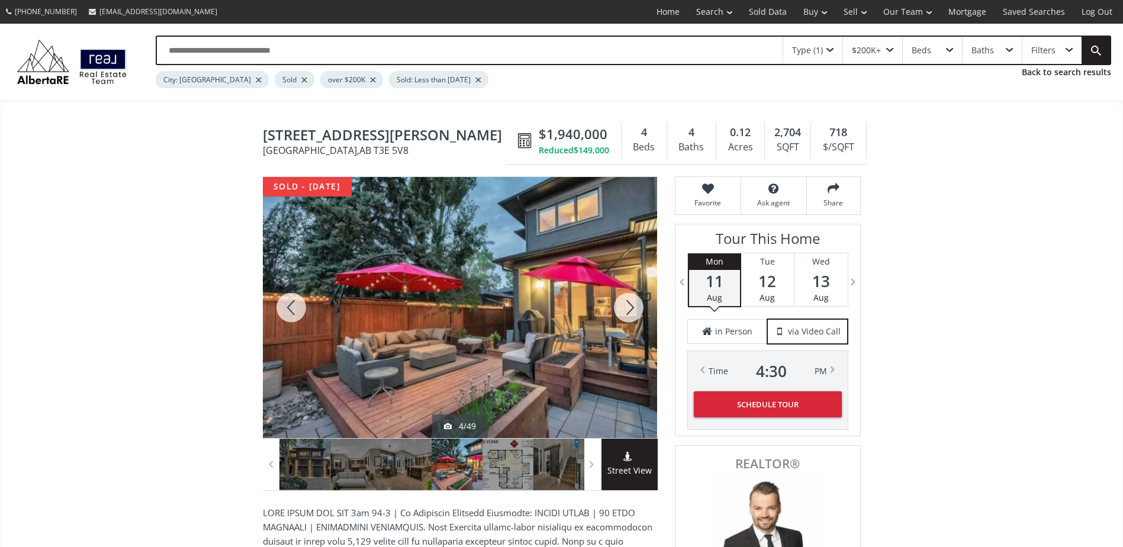
click at [627, 305] on div at bounding box center [628, 307] width 57 height 261
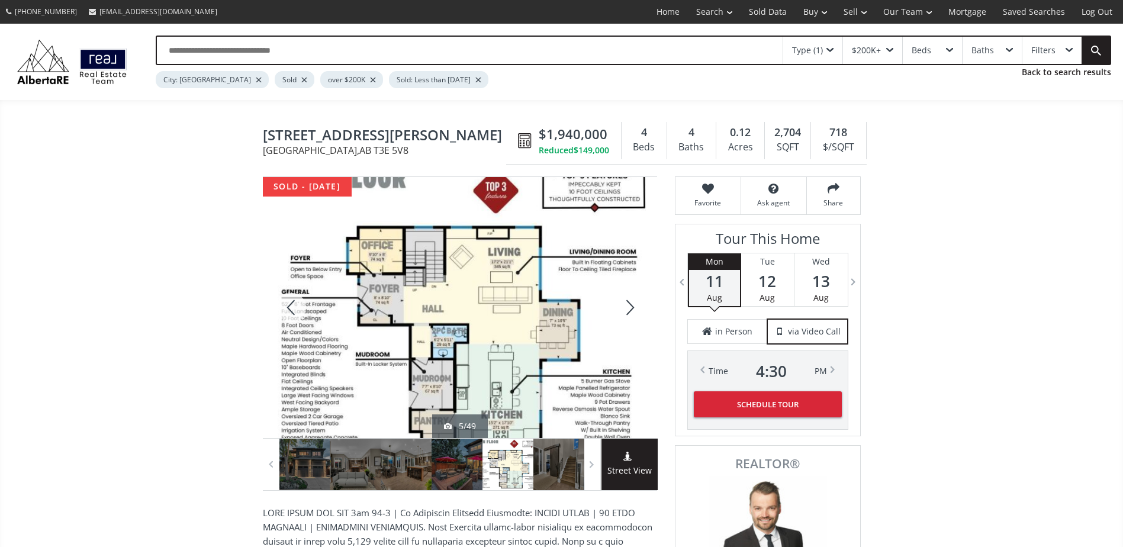
click at [627, 305] on div at bounding box center [628, 307] width 57 height 261
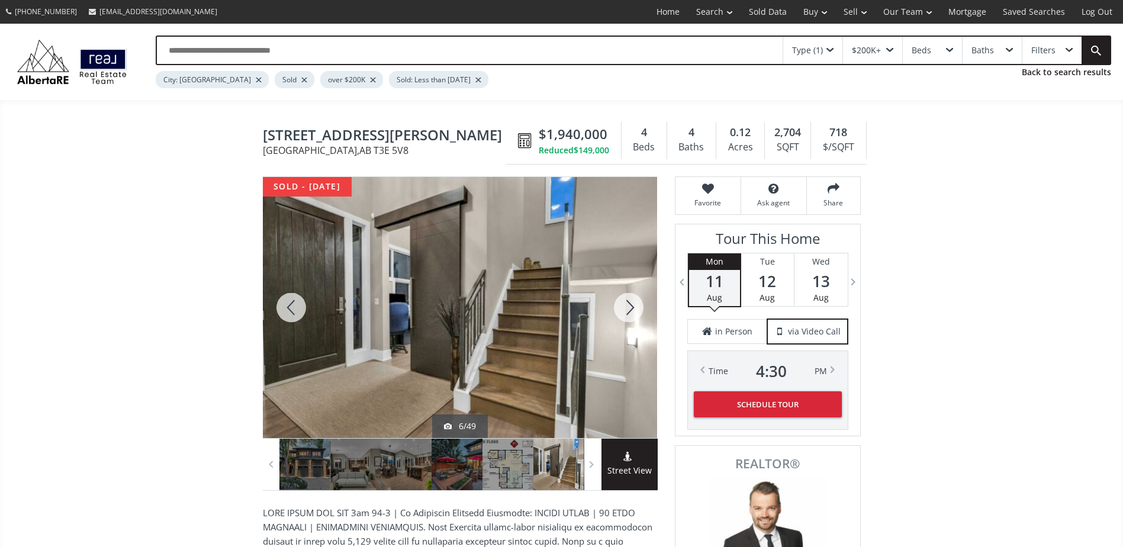
click at [292, 303] on div at bounding box center [291, 307] width 57 height 261
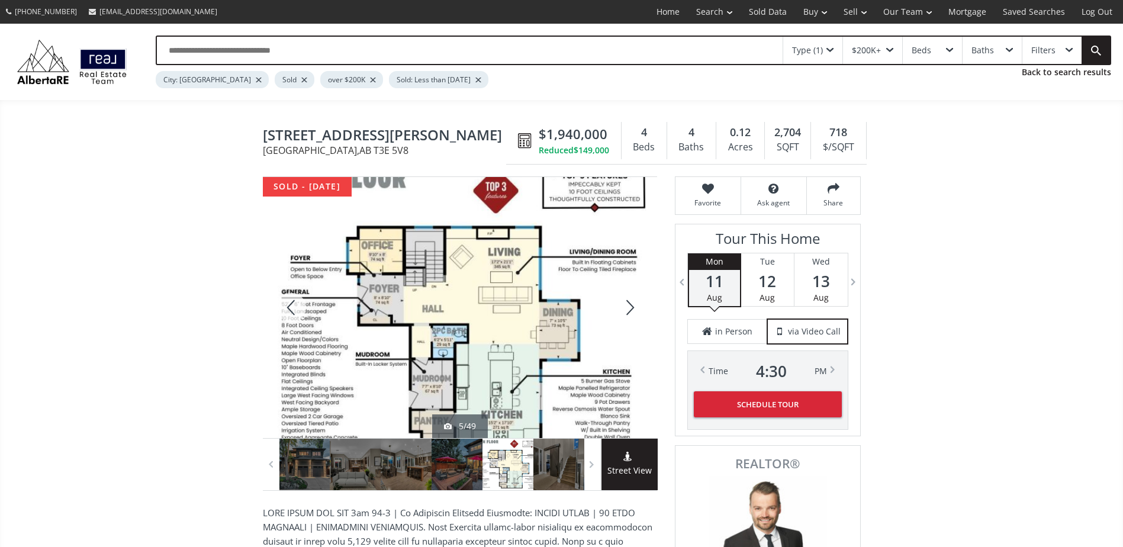
click at [635, 304] on div at bounding box center [628, 307] width 57 height 261
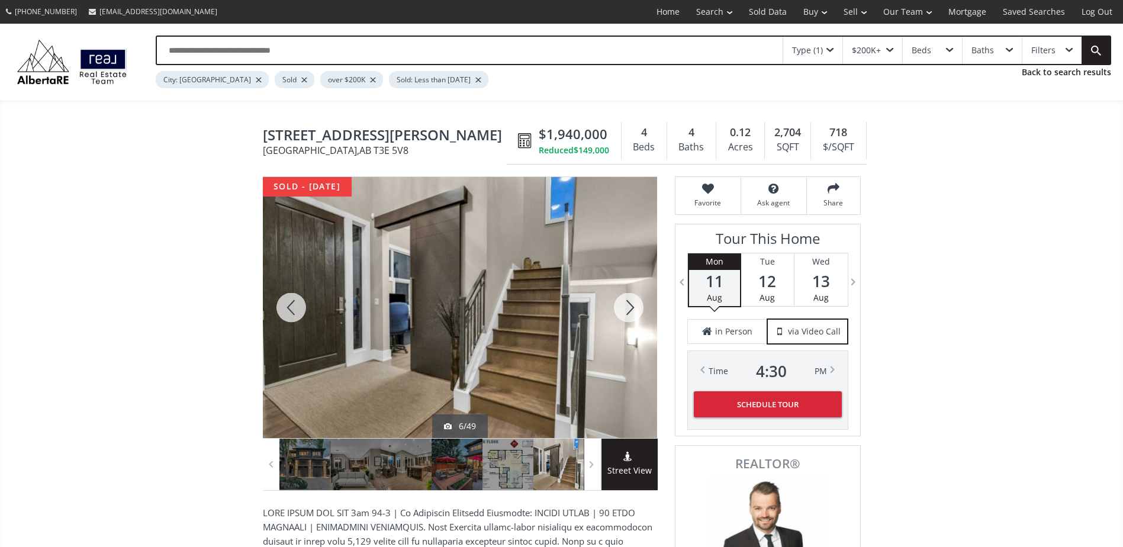
click at [635, 304] on div at bounding box center [628, 307] width 57 height 261
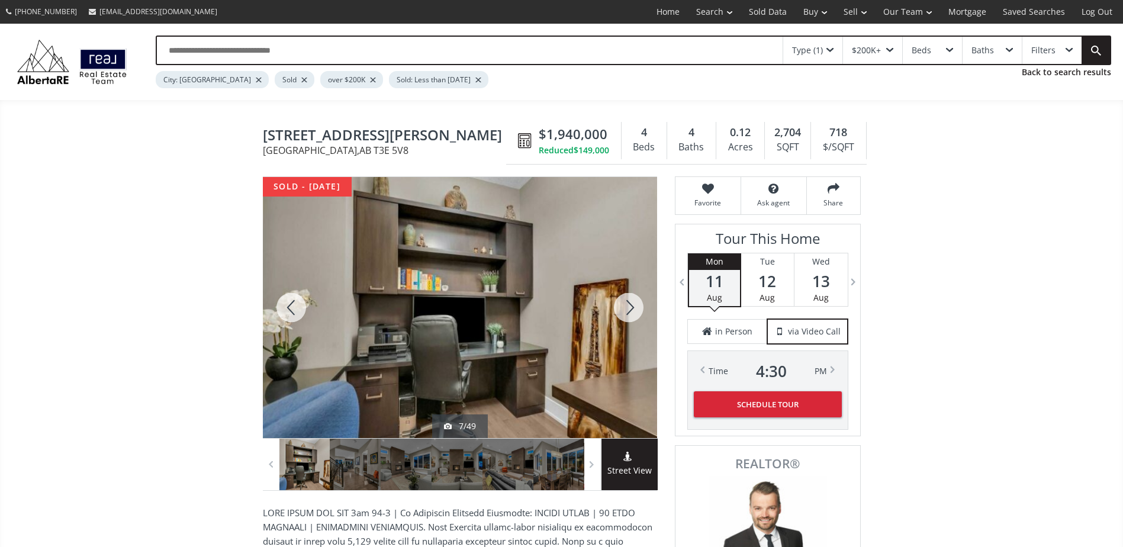
click at [635, 304] on div at bounding box center [628, 307] width 57 height 261
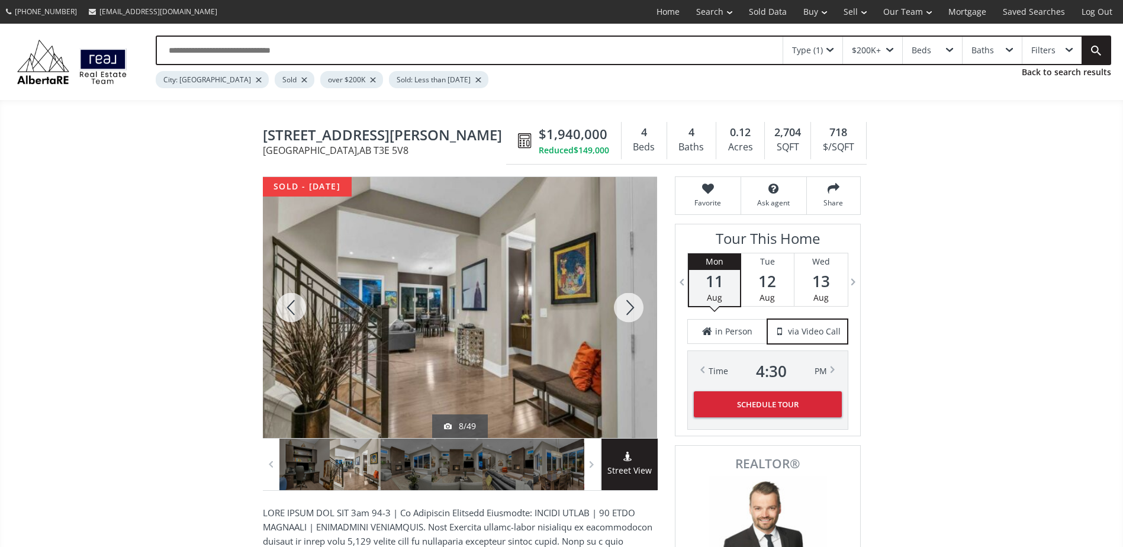
click at [635, 304] on div at bounding box center [628, 307] width 57 height 261
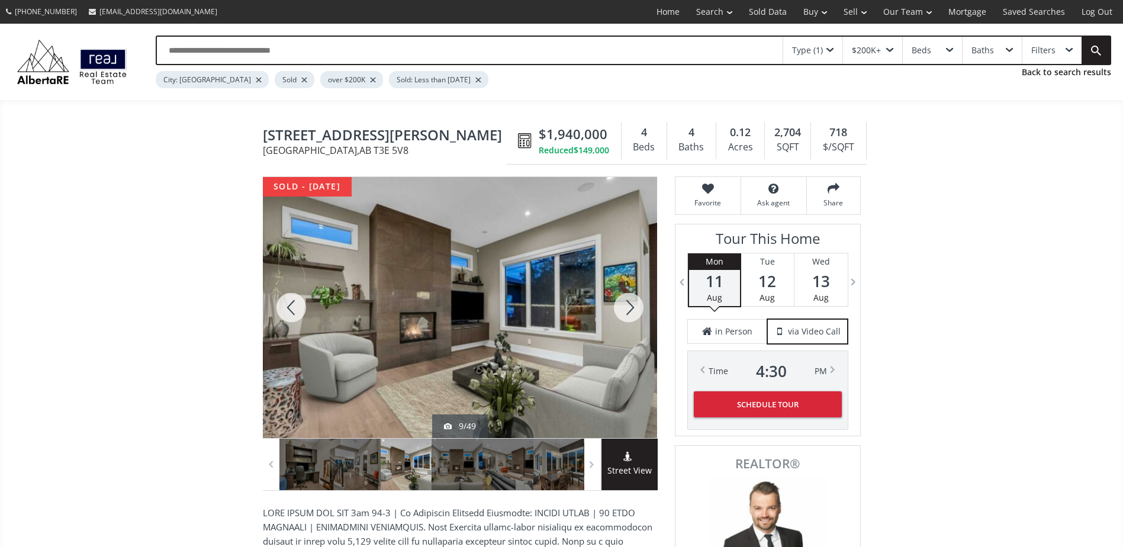
click at [635, 304] on div at bounding box center [628, 307] width 57 height 261
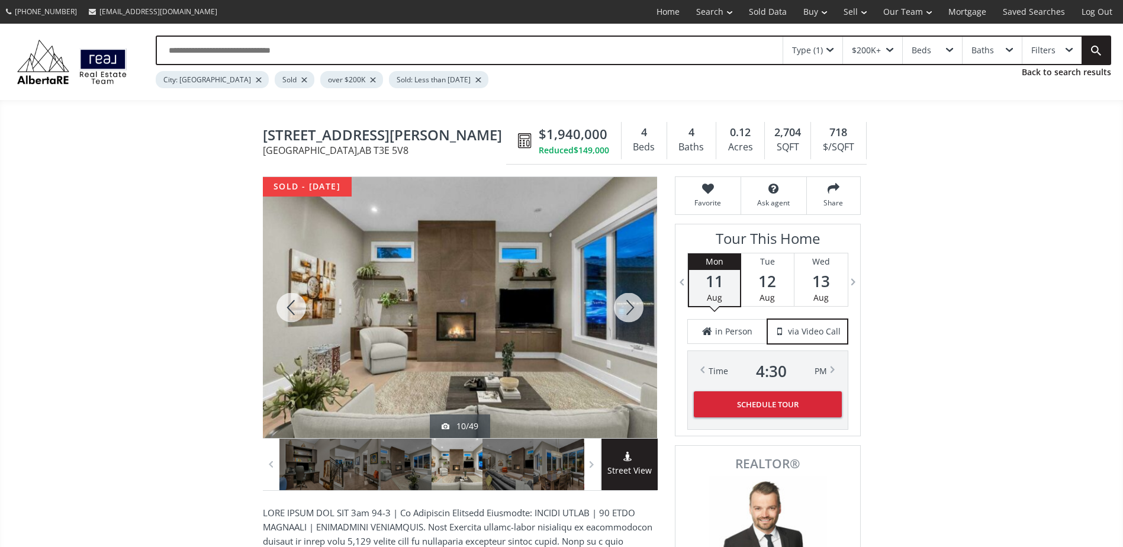
click at [635, 304] on div at bounding box center [628, 307] width 57 height 261
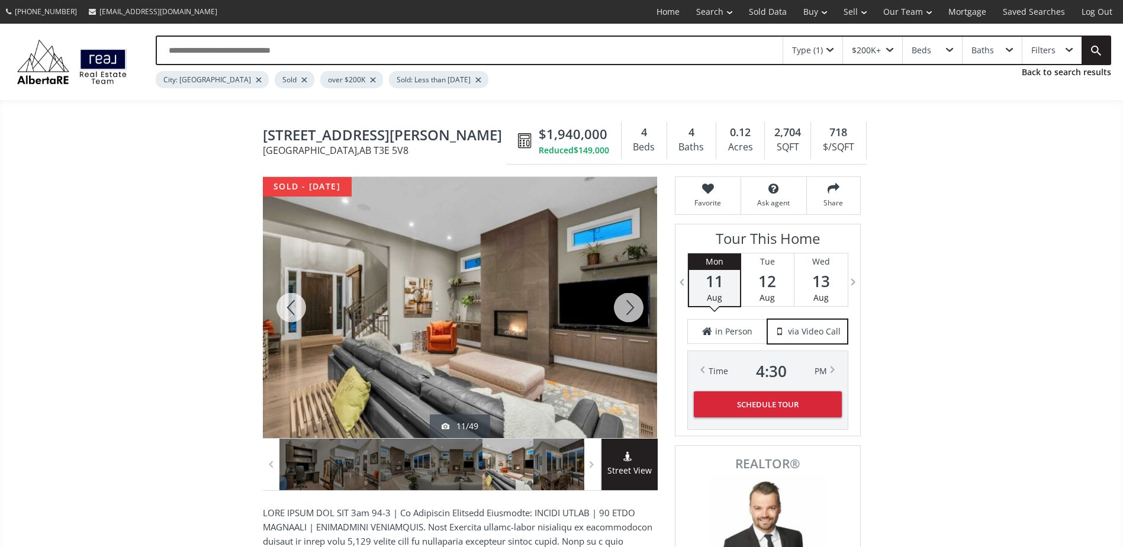
click at [635, 304] on div at bounding box center [628, 307] width 57 height 261
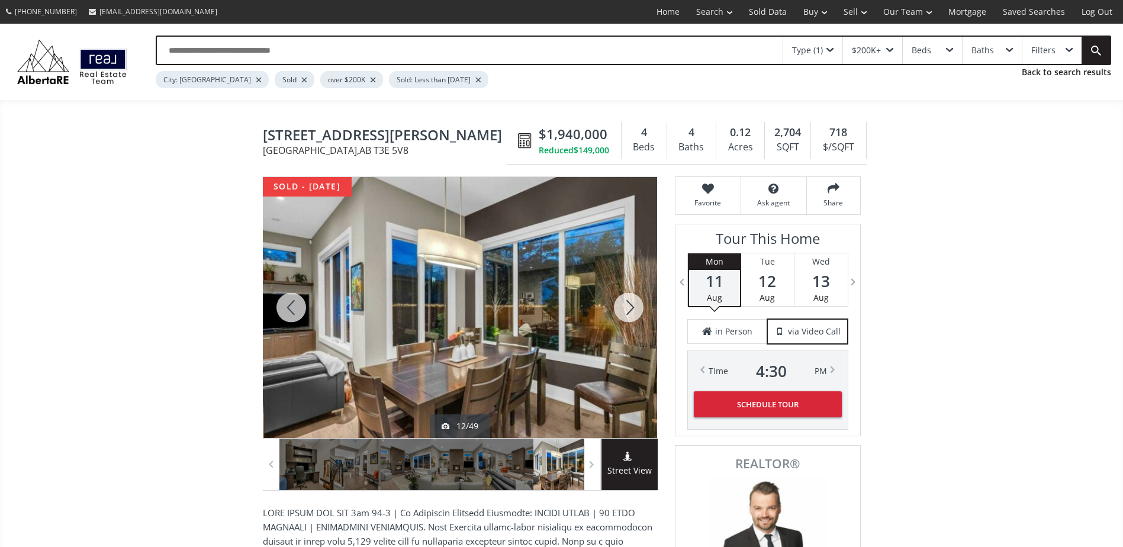
click at [636, 303] on div at bounding box center [628, 307] width 57 height 261
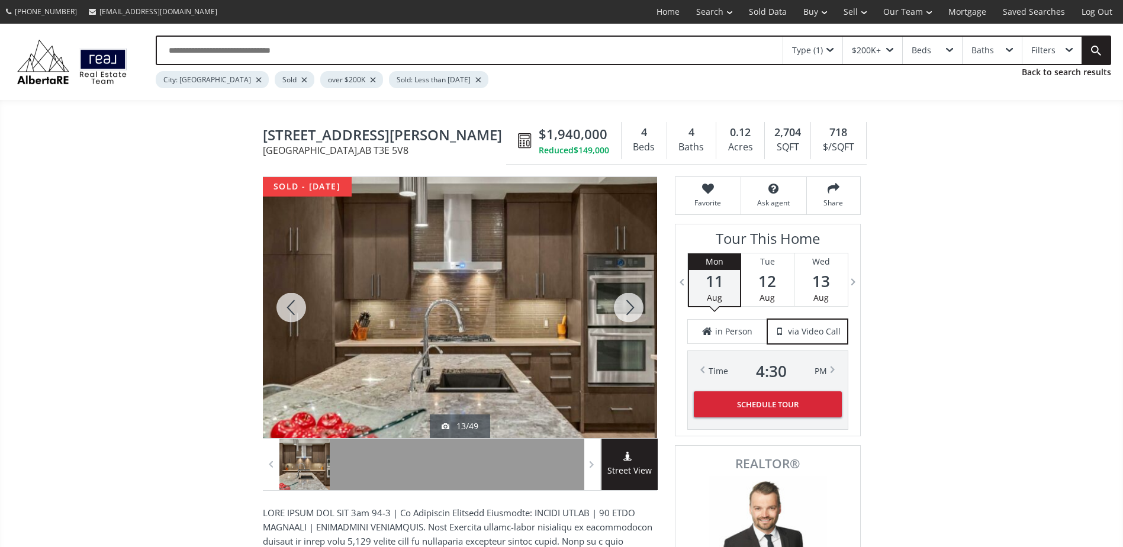
click at [636, 303] on div at bounding box center [628, 307] width 57 height 261
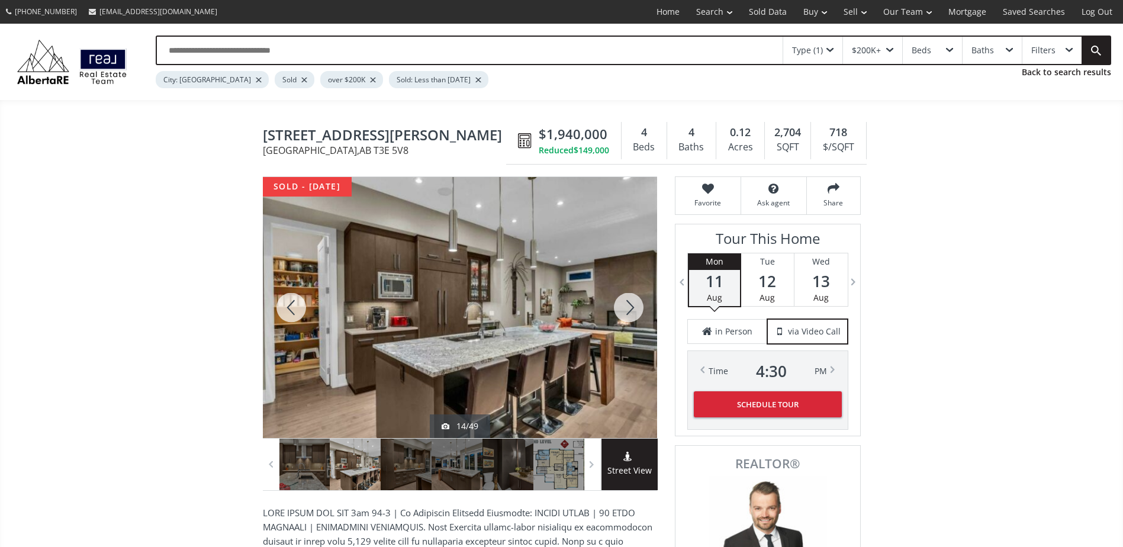
click at [636, 303] on div at bounding box center [628, 307] width 57 height 261
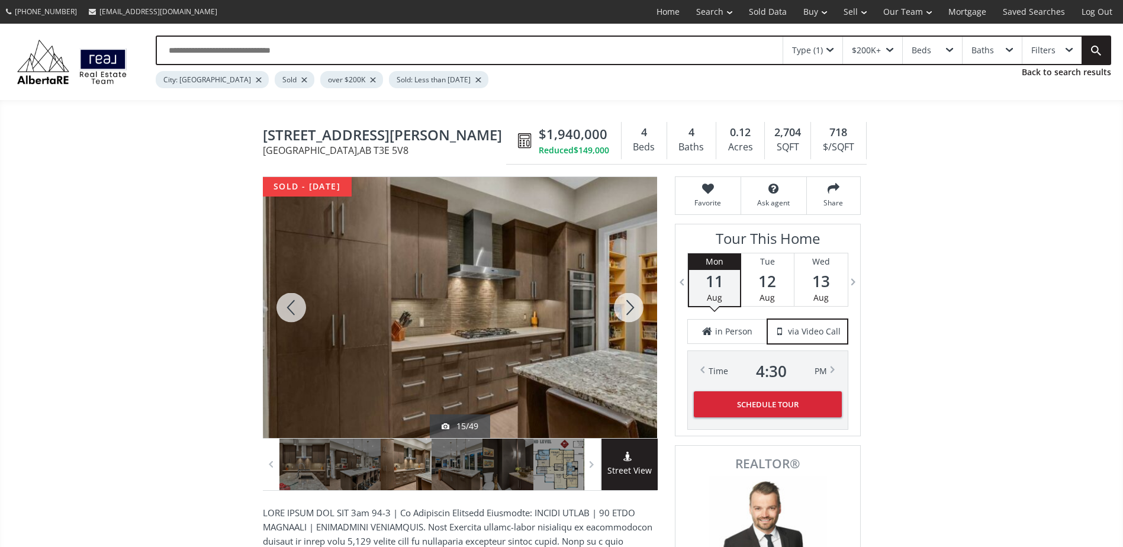
click at [636, 303] on div at bounding box center [628, 307] width 57 height 261
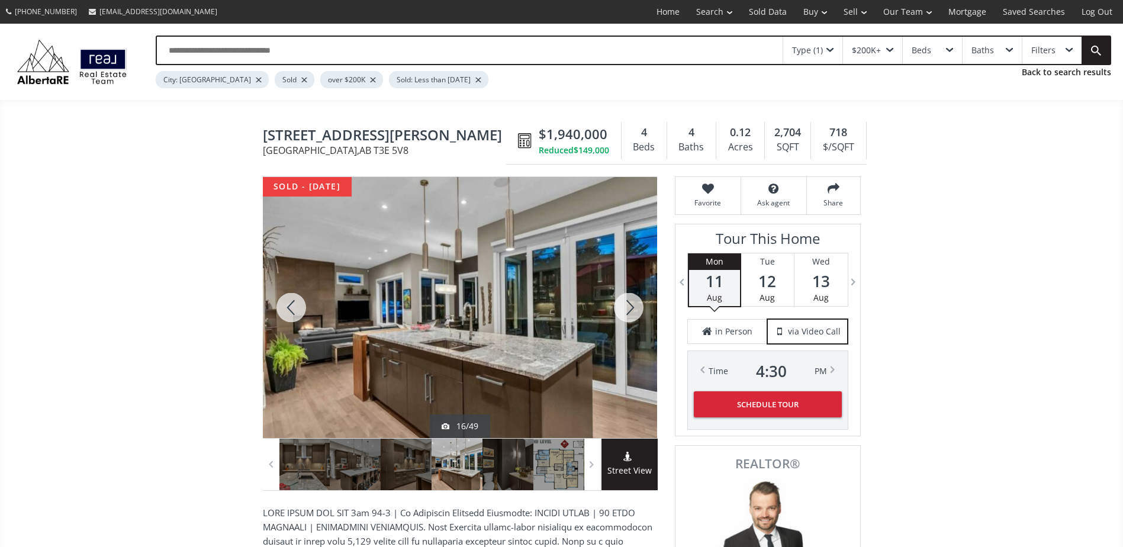
click at [636, 303] on div at bounding box center [628, 307] width 57 height 261
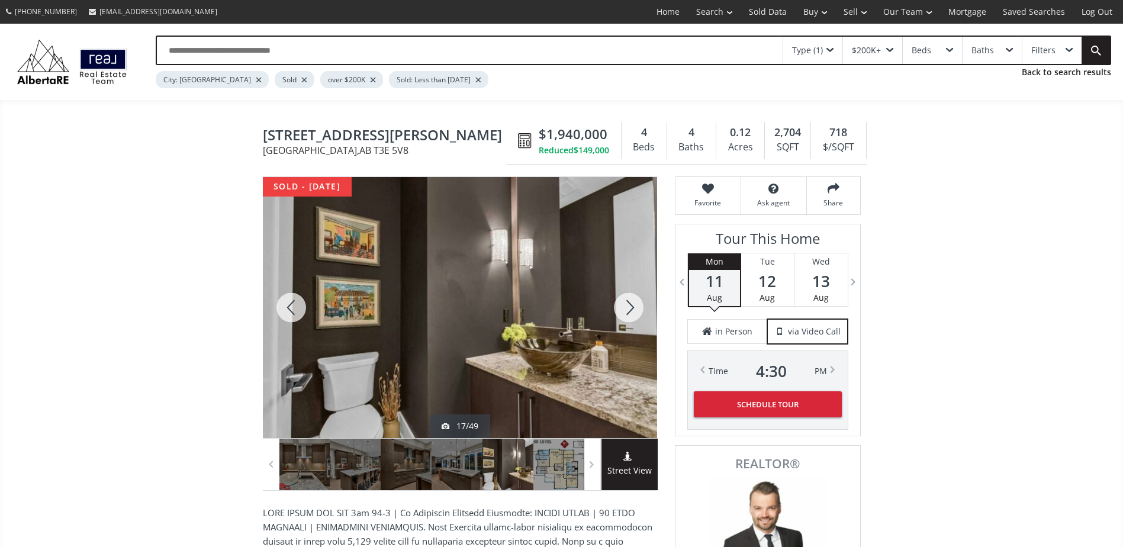
click at [636, 303] on div at bounding box center [628, 307] width 57 height 261
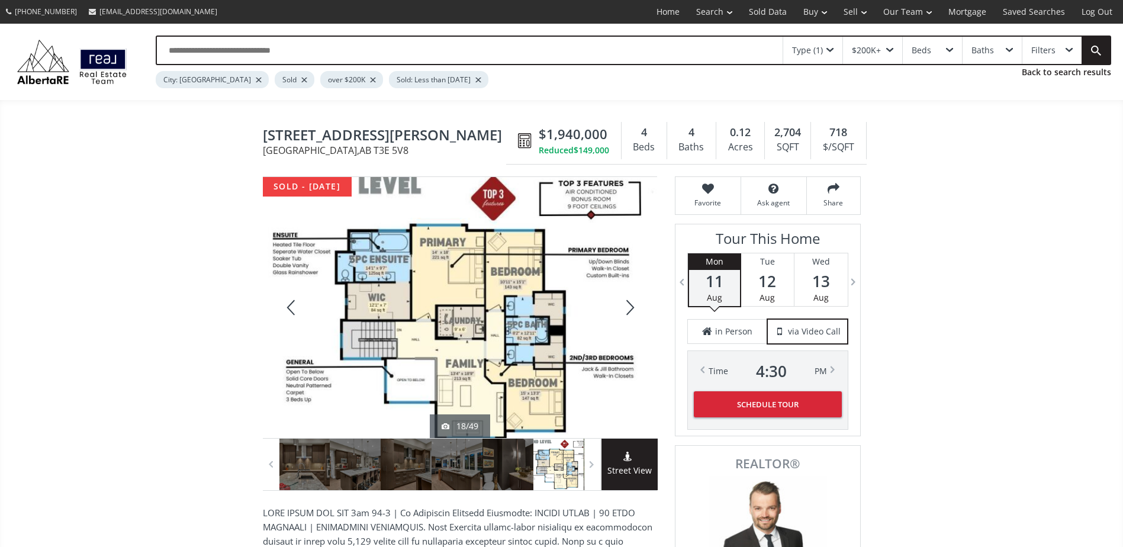
click at [636, 303] on div at bounding box center [628, 307] width 57 height 261
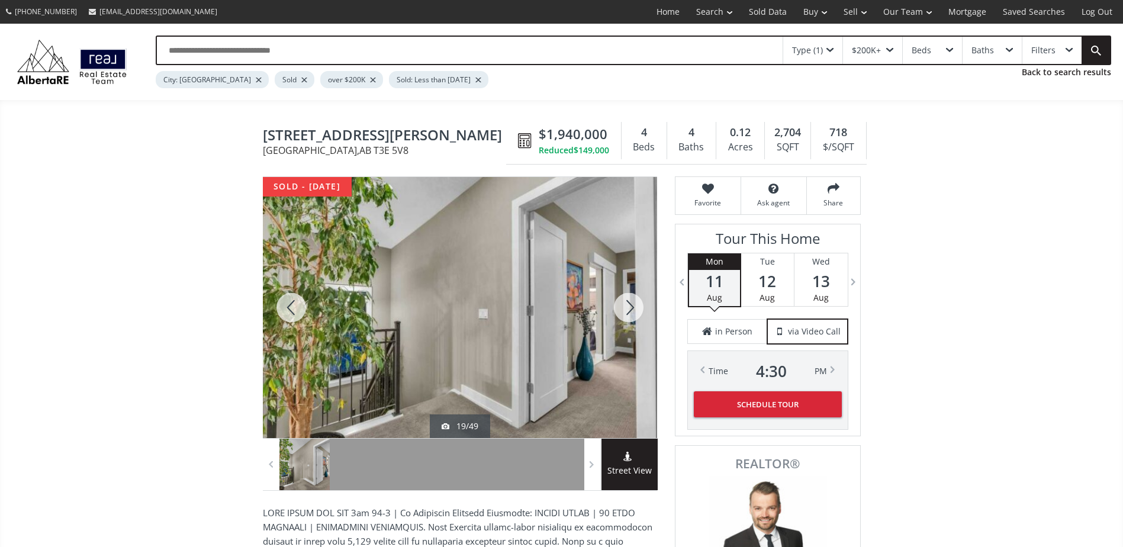
click at [636, 300] on div at bounding box center [628, 307] width 57 height 261
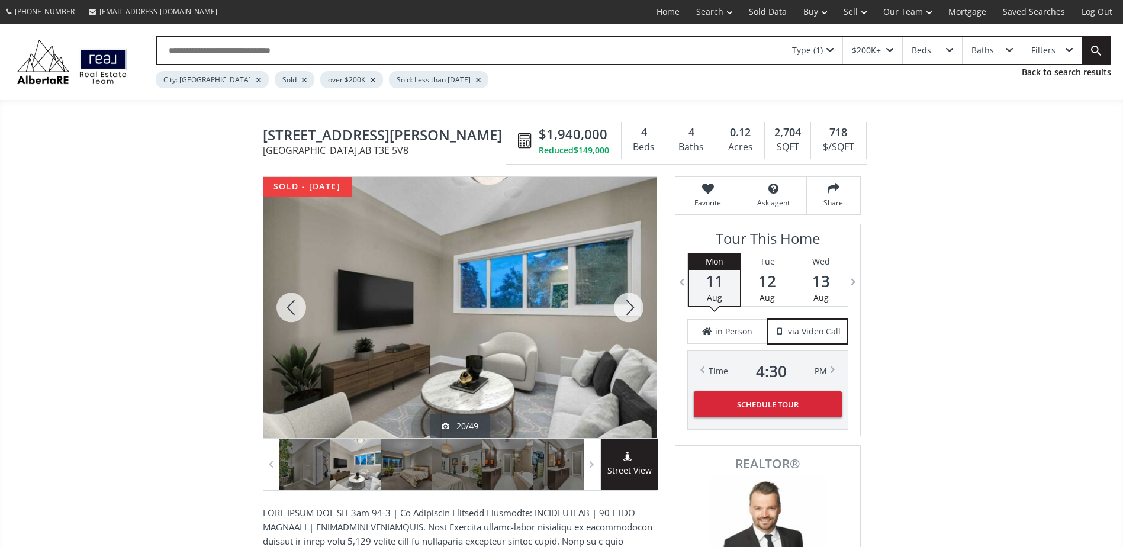
click at [636, 300] on div at bounding box center [628, 307] width 57 height 261
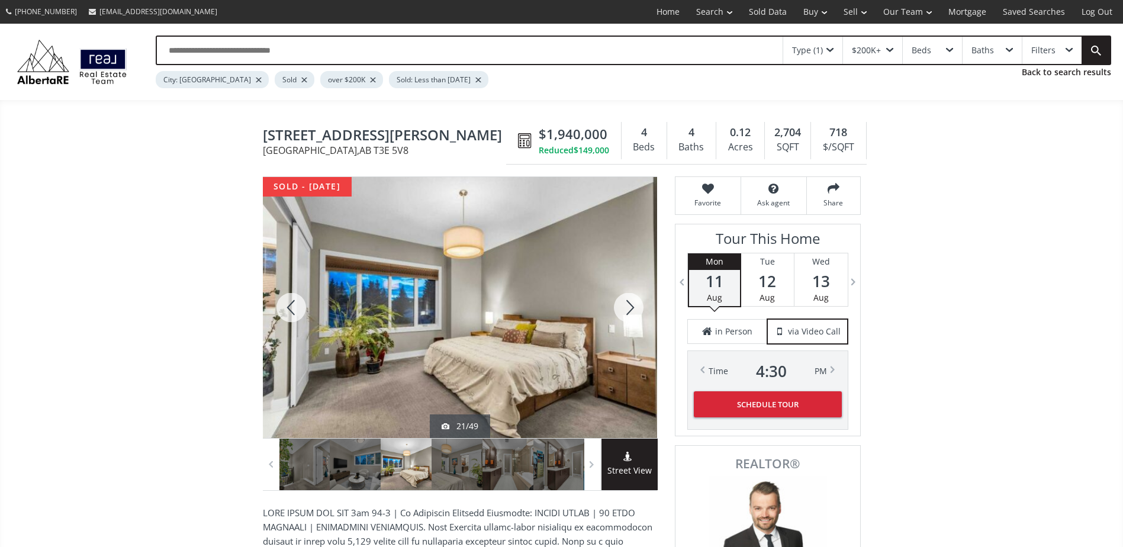
click at [636, 300] on div at bounding box center [628, 307] width 57 height 261
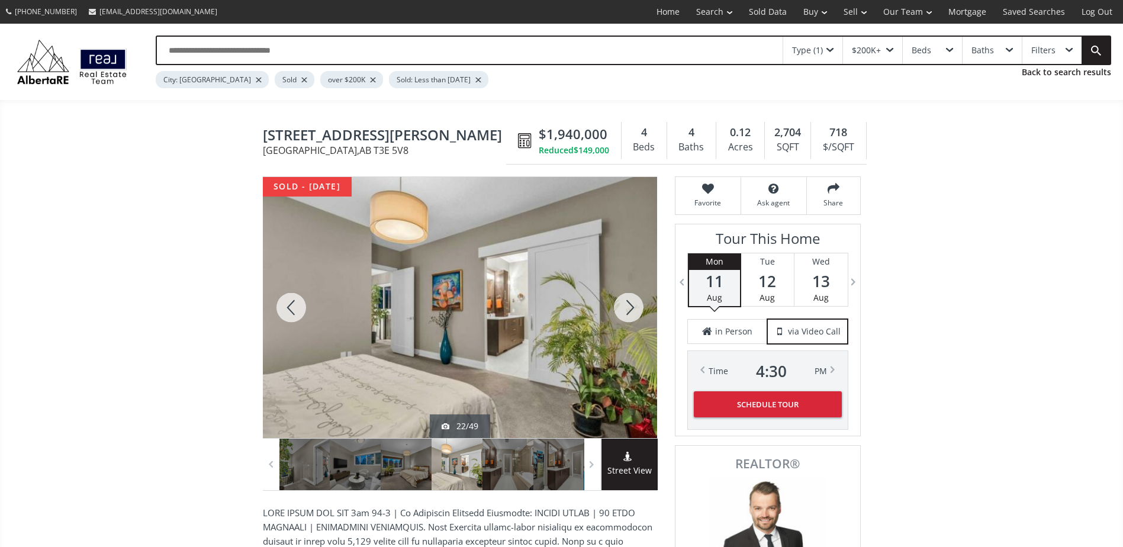
click at [636, 300] on div at bounding box center [628, 307] width 57 height 261
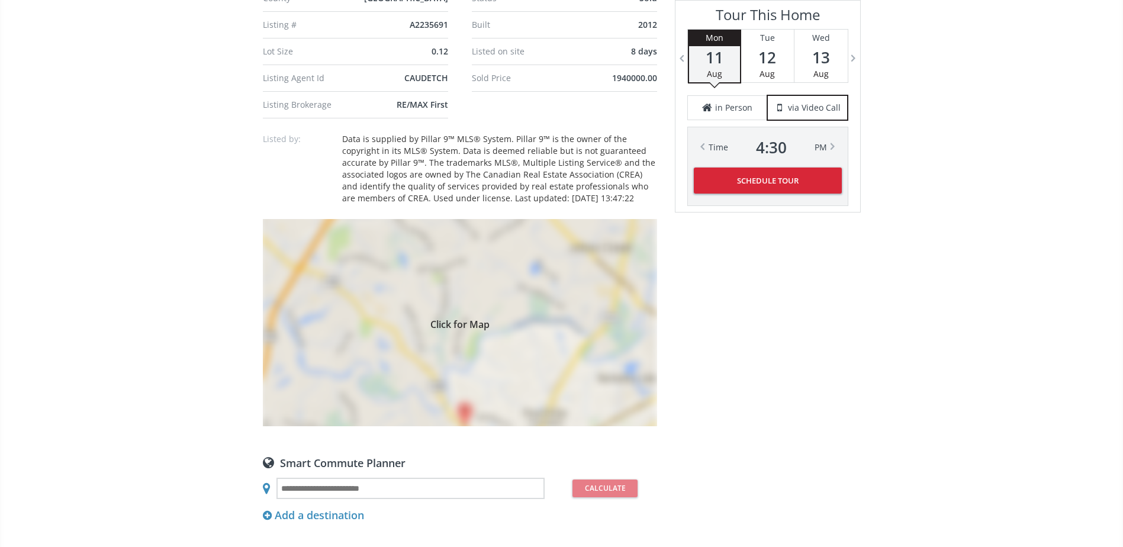
scroll to position [1184, 0]
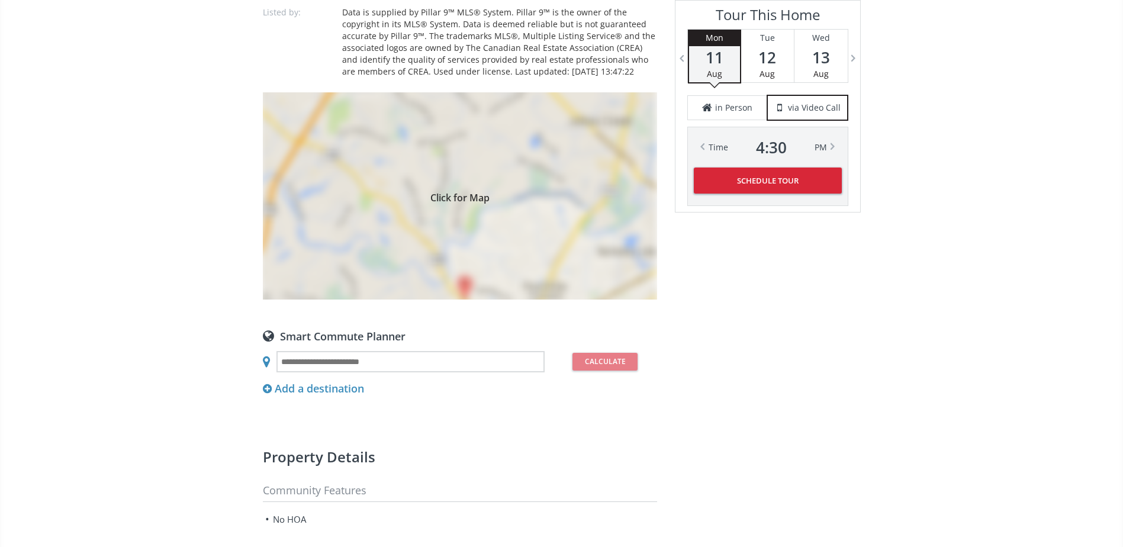
click at [542, 138] on div "Click for Map" at bounding box center [460, 195] width 394 height 207
